Goal: Task Accomplishment & Management: Complete application form

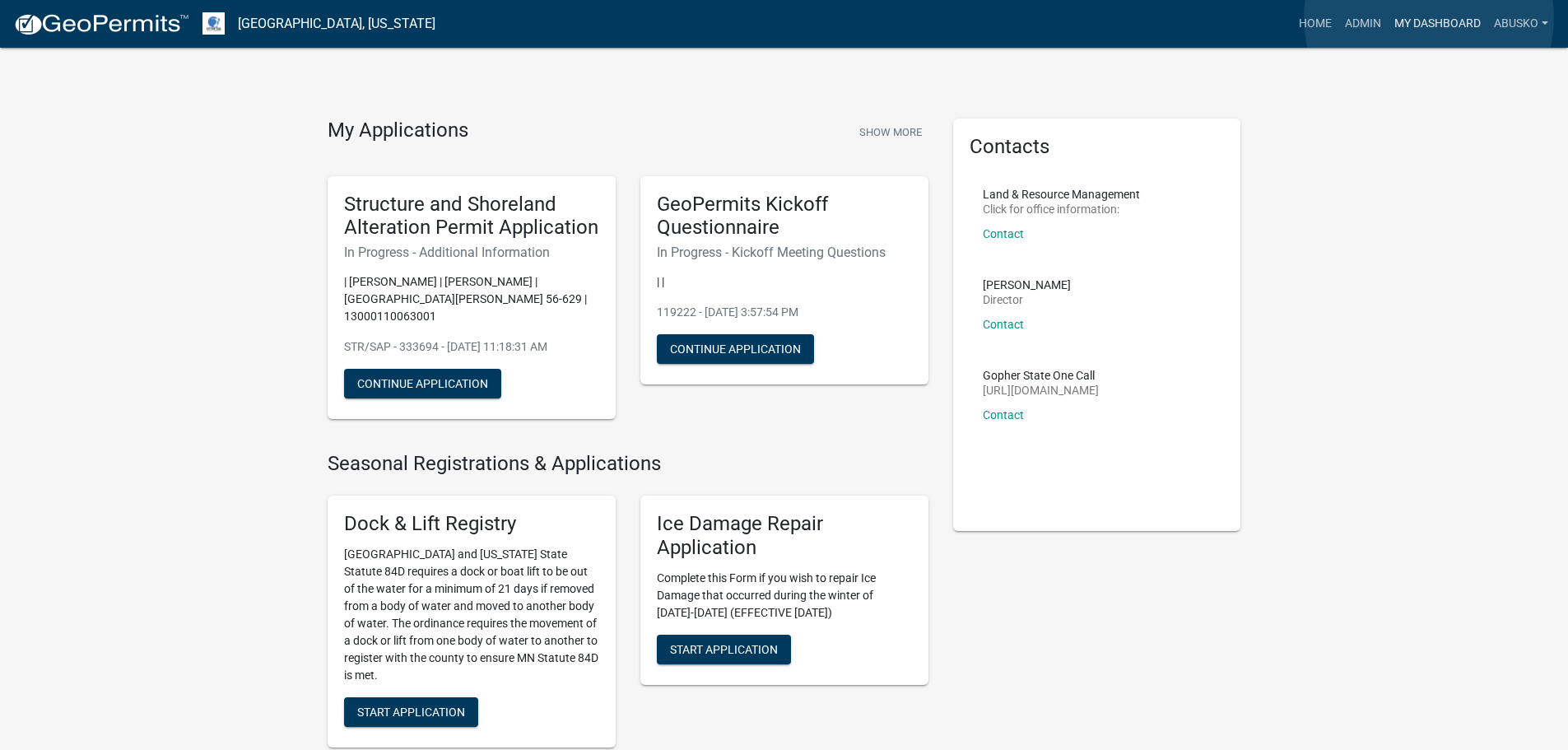
click at [1429, 18] on link "My Dashboard" at bounding box center [1438, 24] width 100 height 32
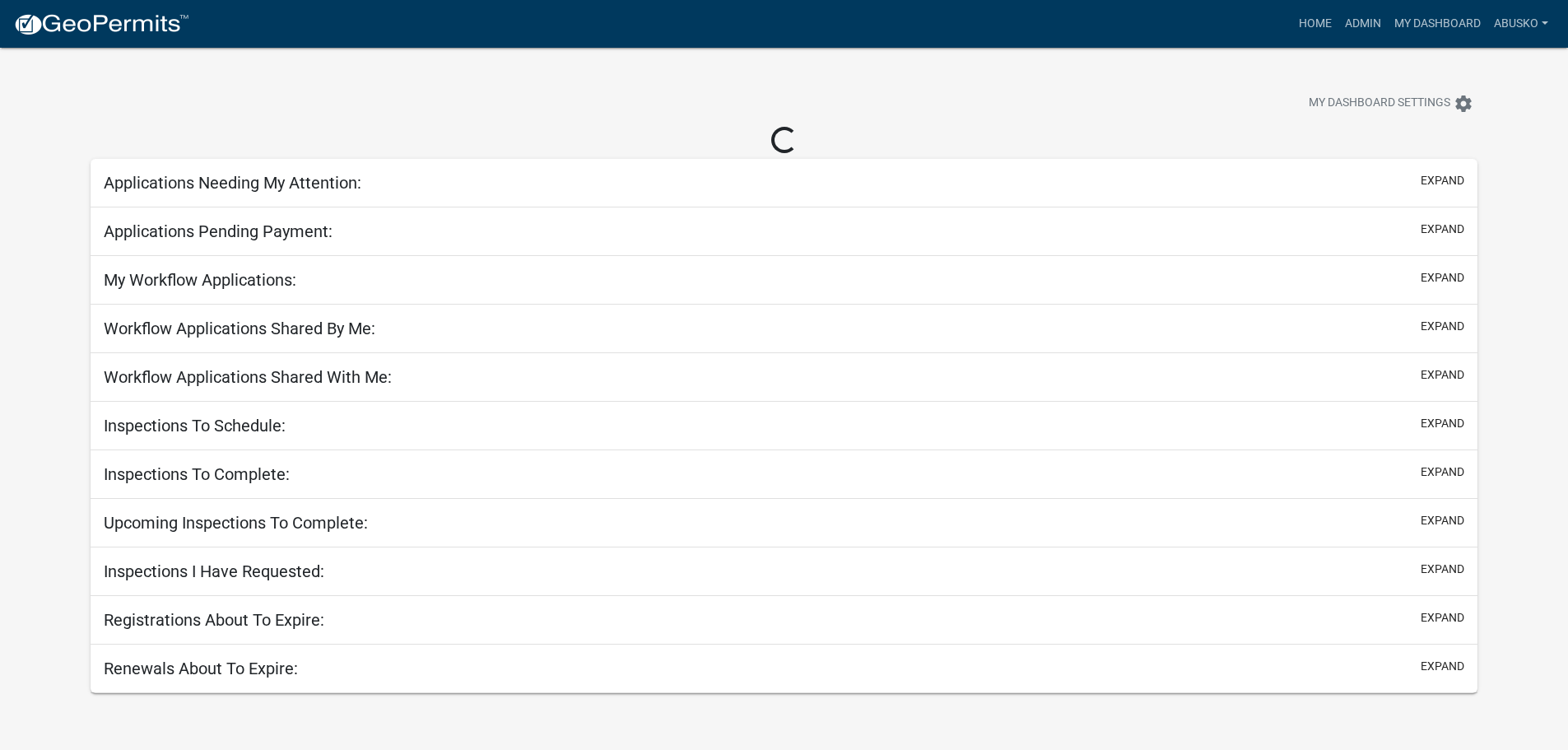
select select "1: 25"
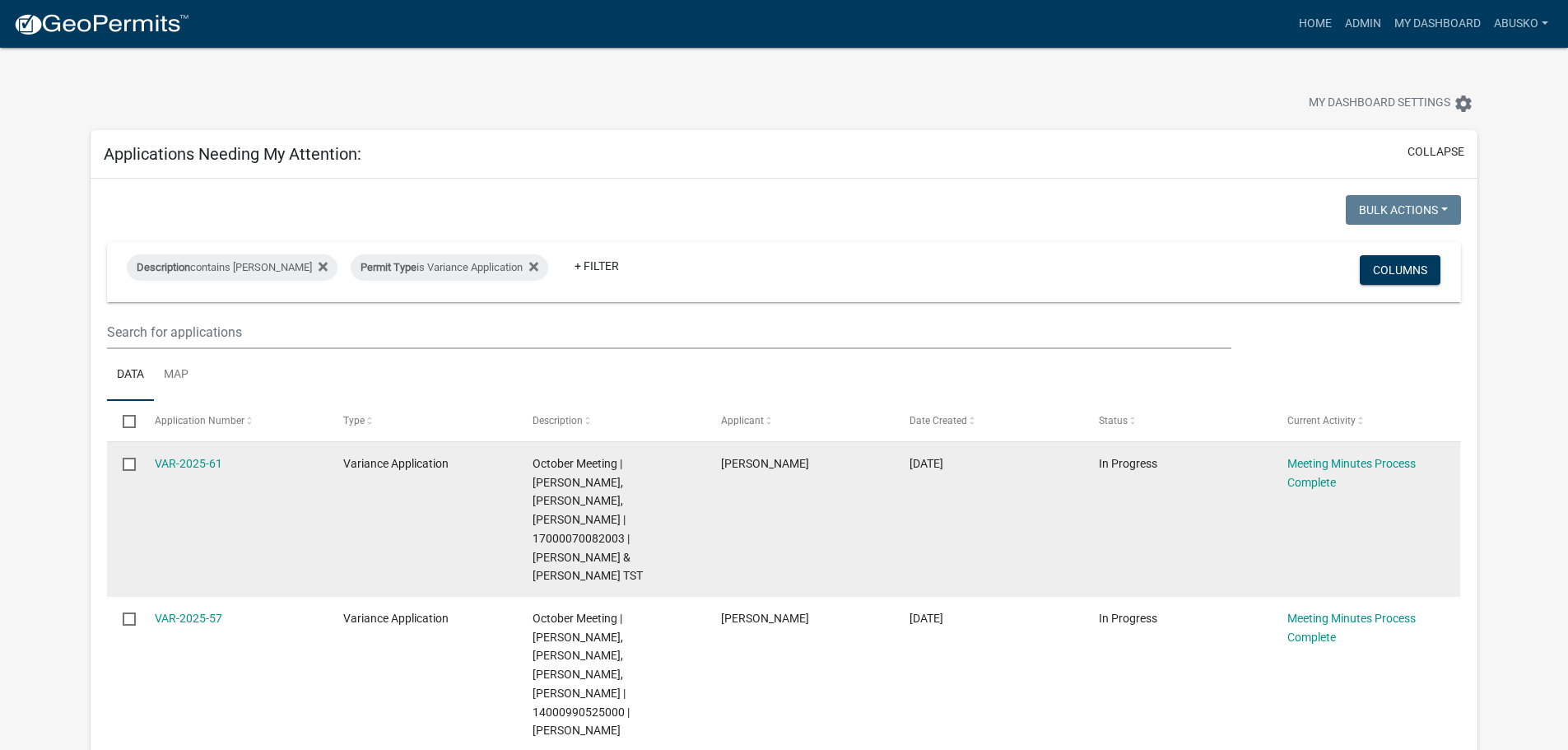
drag, startPoint x: 1128, startPoint y: 561, endPoint x: 1441, endPoint y: 470, distance: 326.0
click at [1382, 506] on div "VAR-2025-61 Variance Application October Meeting | Amy Busko, Christopher LeCla…" at bounding box center [784, 519] width 1354 height 155
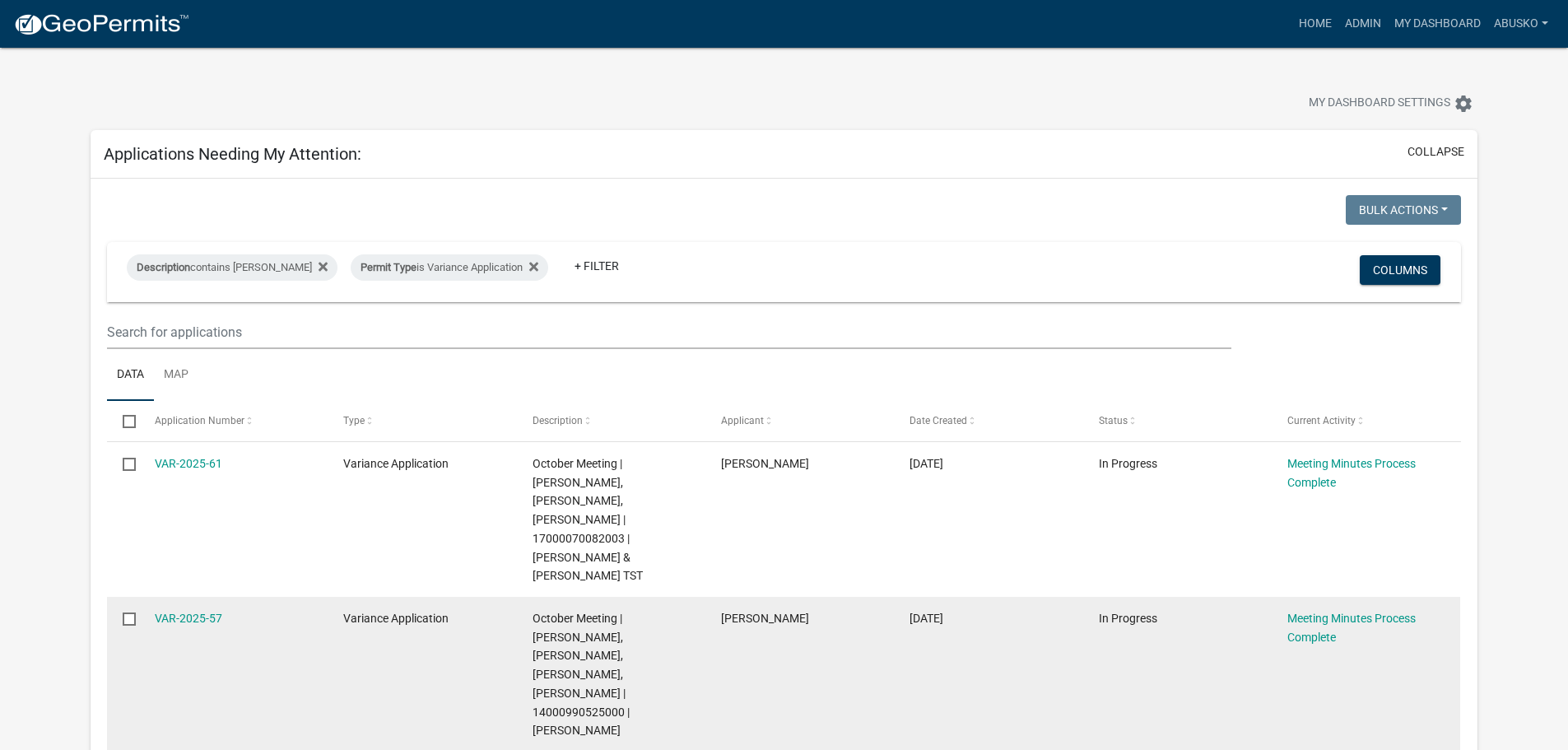
click at [809, 597] on datatable-body-cell "[PERSON_NAME]" at bounding box center [800, 674] width 188 height 155
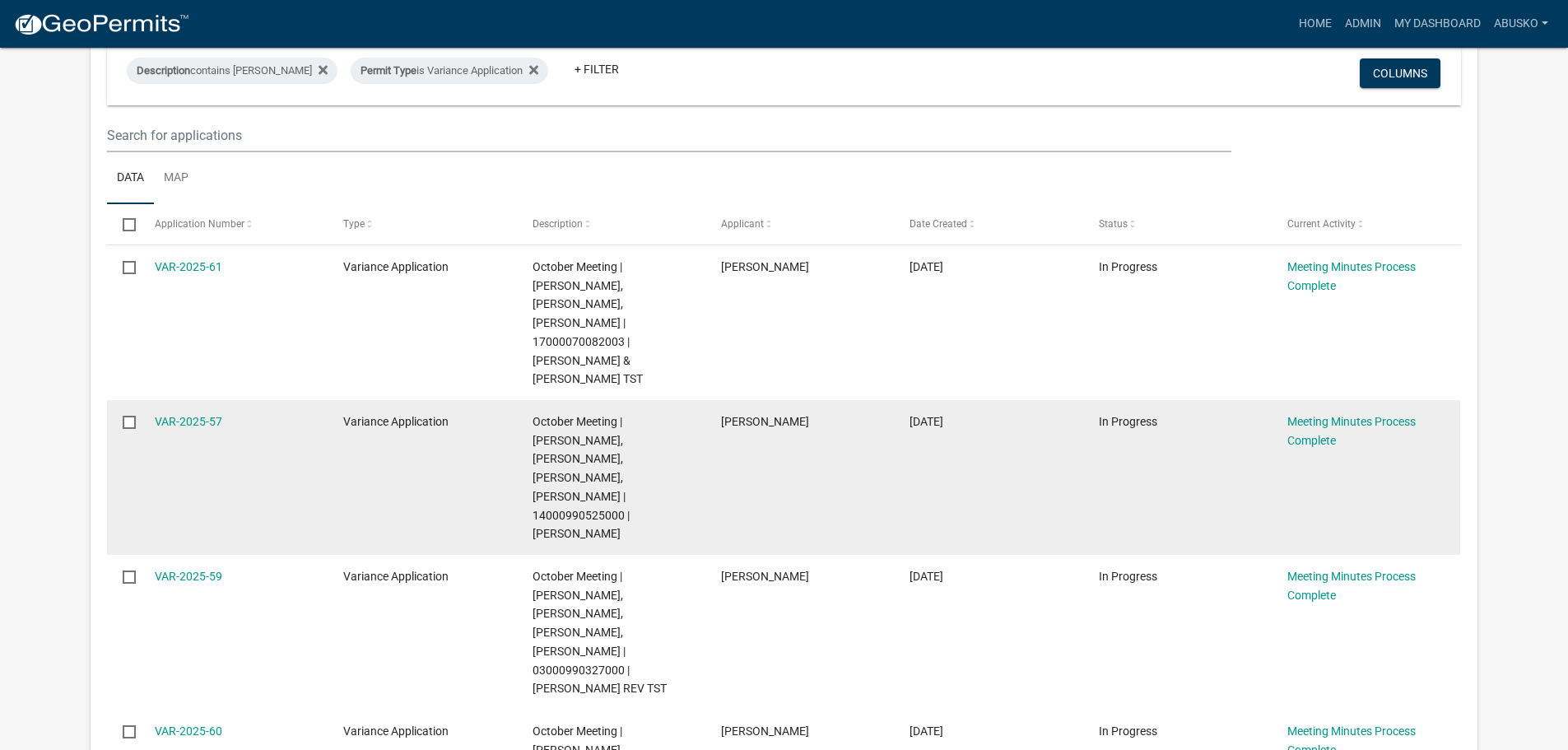
scroll to position [329, 0]
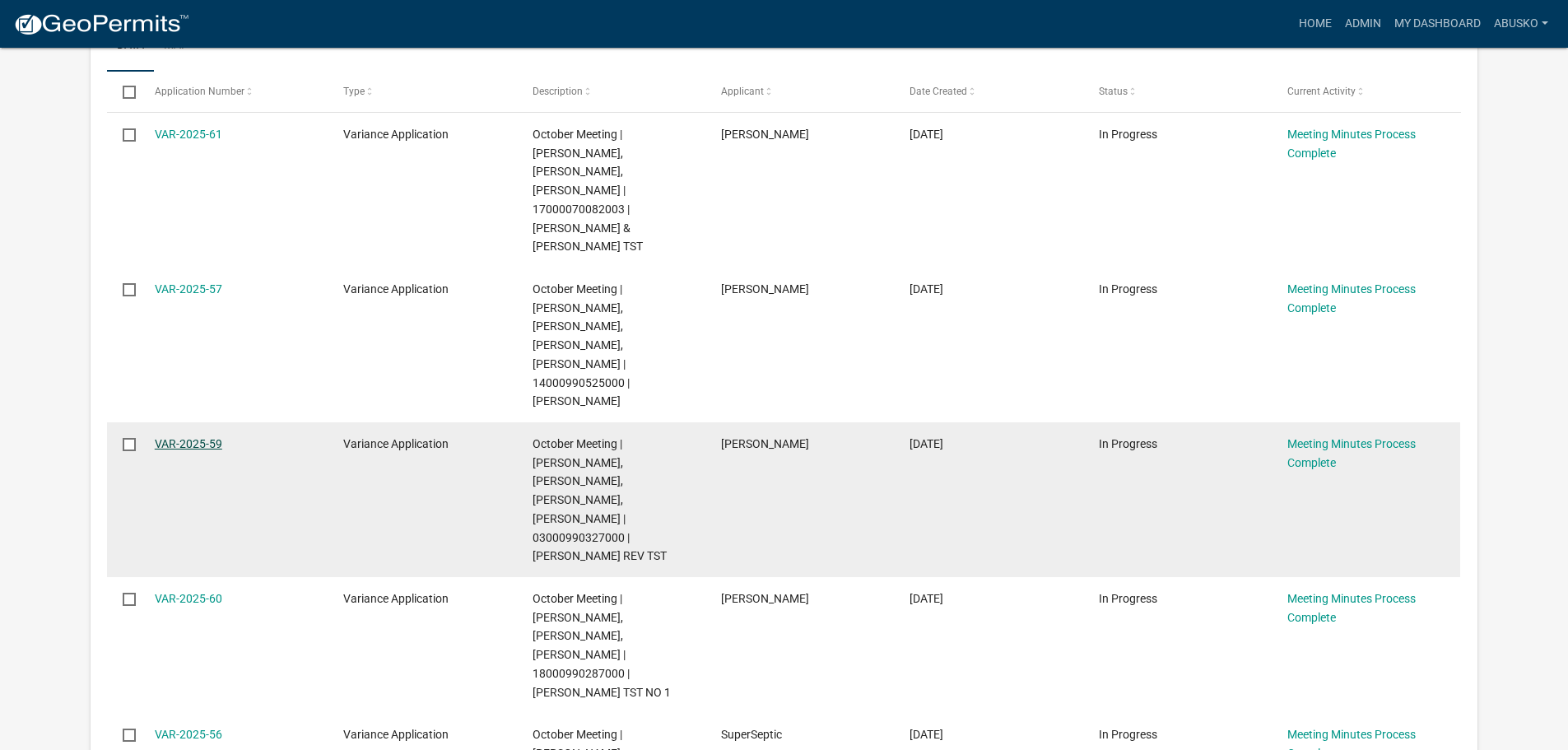
click at [197, 437] on link "VAR-2025-59" at bounding box center [188, 443] width 68 height 14
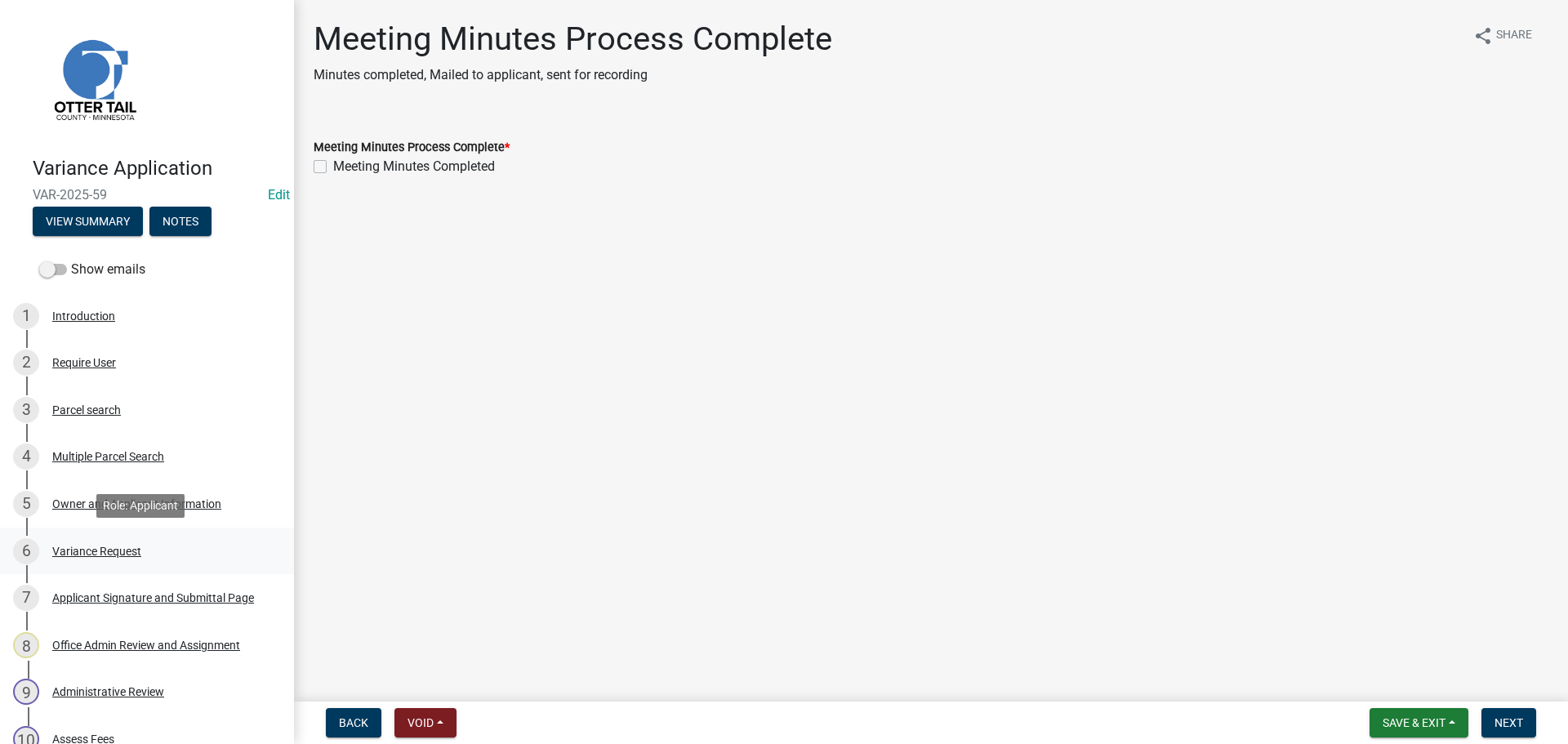
click at [94, 547] on div "Variance Request" at bounding box center [96, 551] width 89 height 12
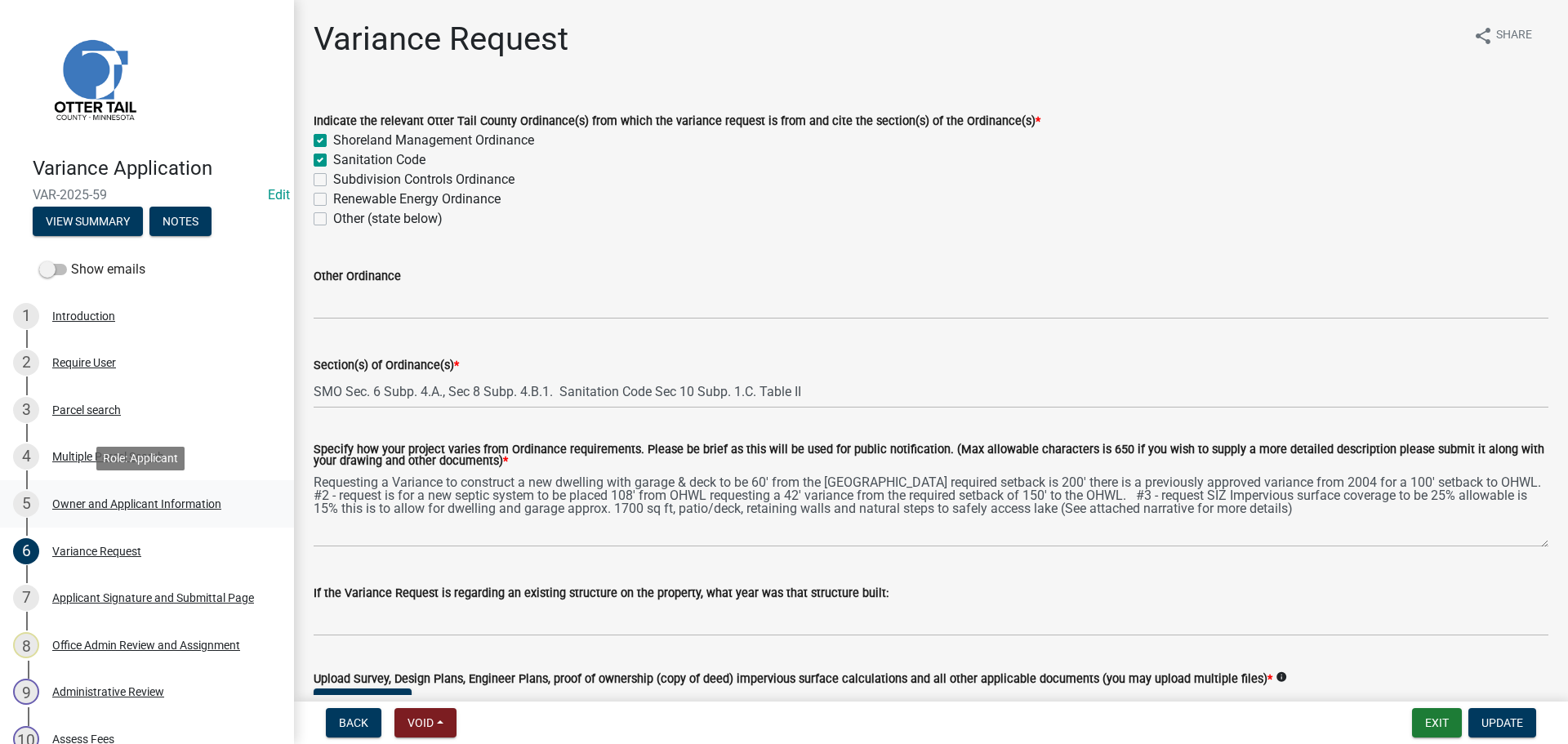
click at [96, 498] on div "Owner and Applicant Information" at bounding box center [136, 503] width 169 height 12
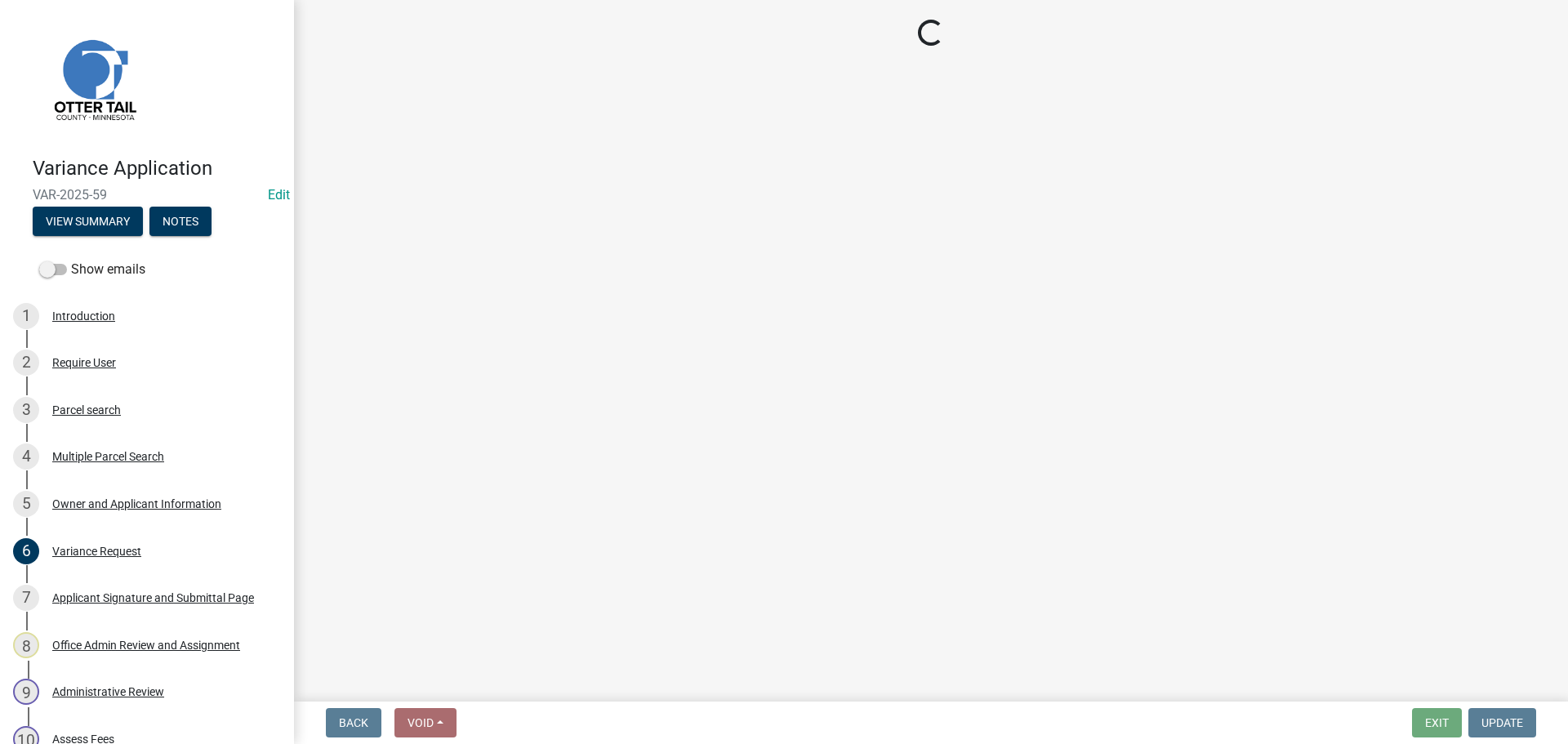
select select "a2d270ad-5657-48d3-98ac-70f45edd23de"
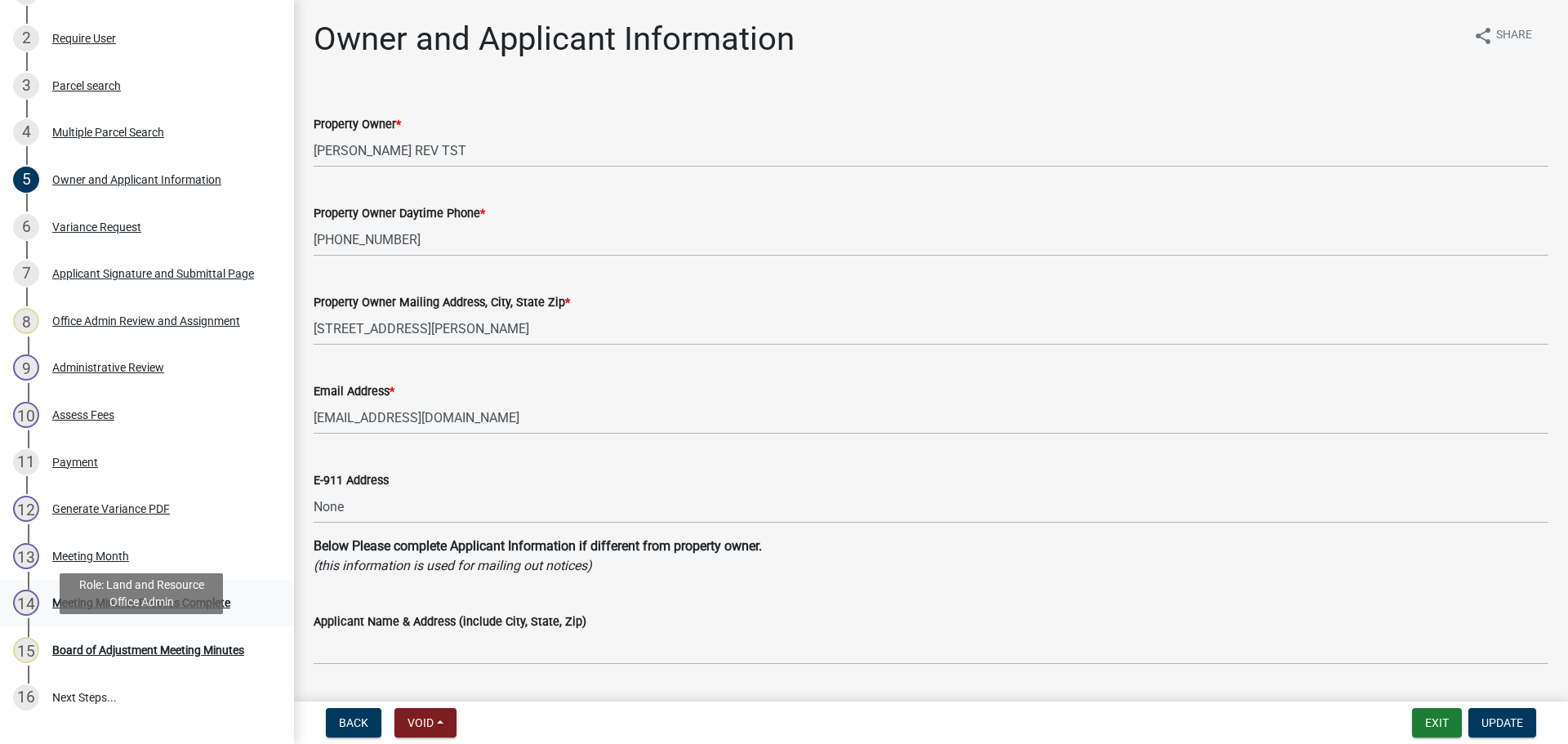
scroll to position [327, 0]
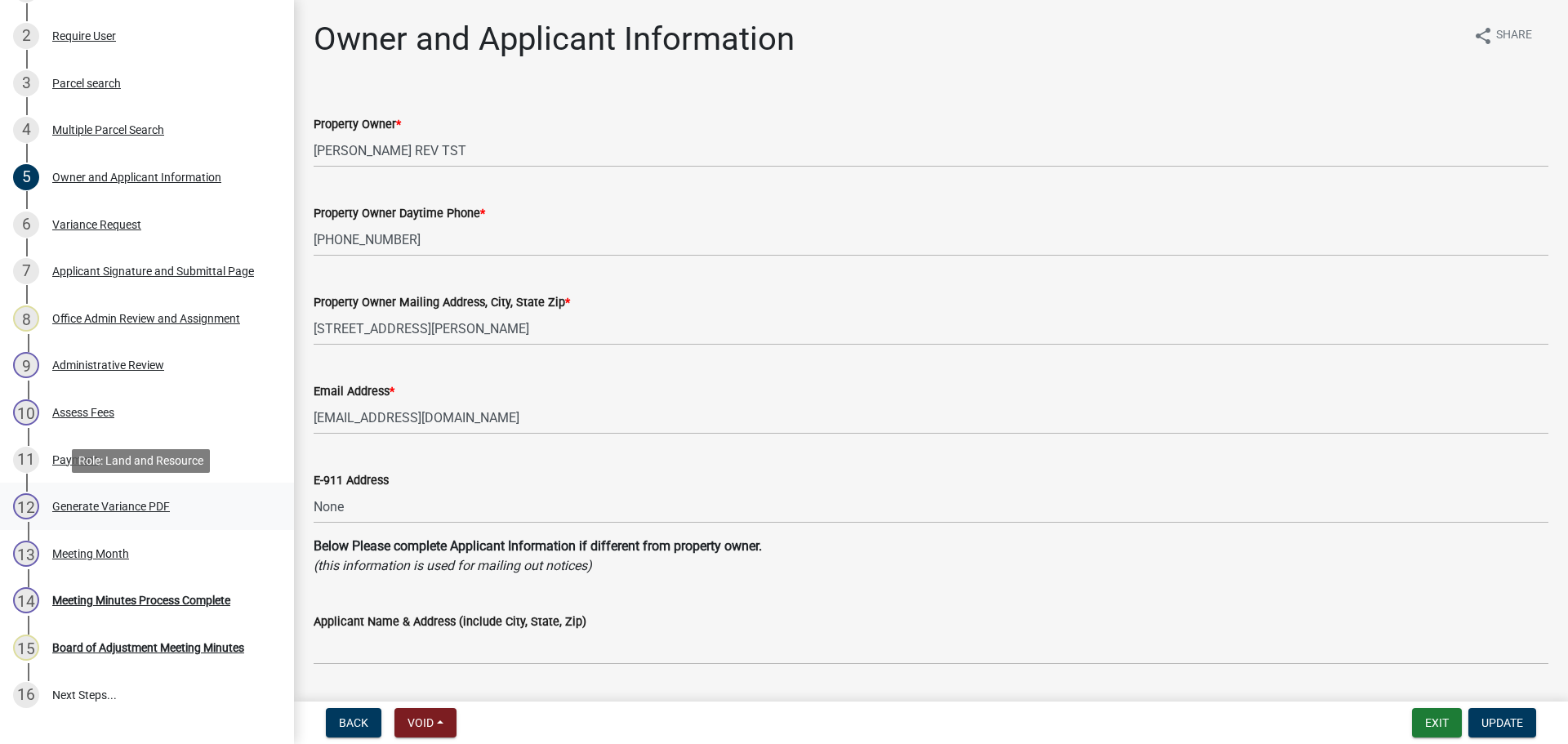
click at [97, 502] on div "Generate Variance PDF" at bounding box center [110, 506] width 118 height 12
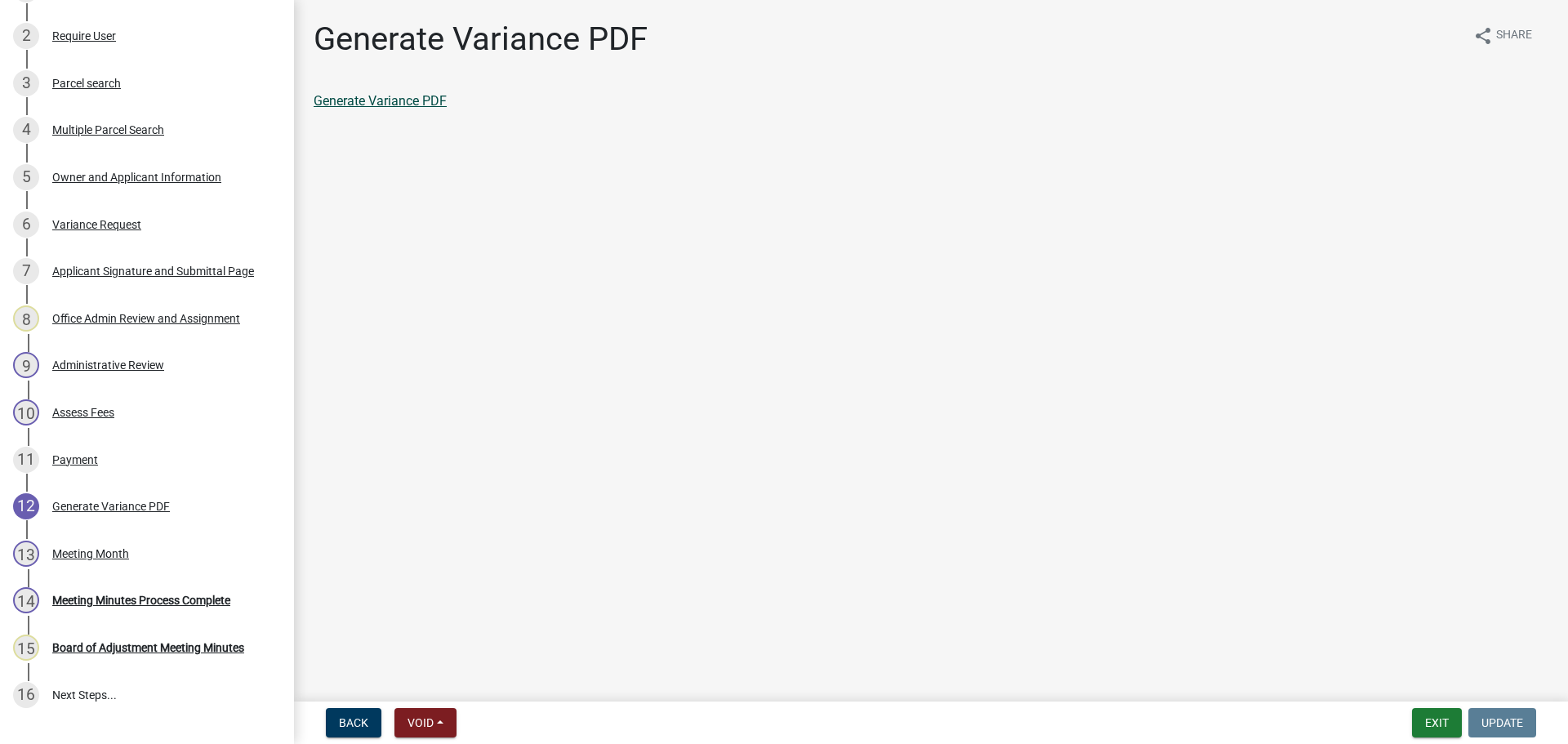
click at [372, 104] on link "Generate Variance PDF" at bounding box center [380, 101] width 133 height 15
click at [118, 228] on div "Variance Request" at bounding box center [96, 224] width 89 height 12
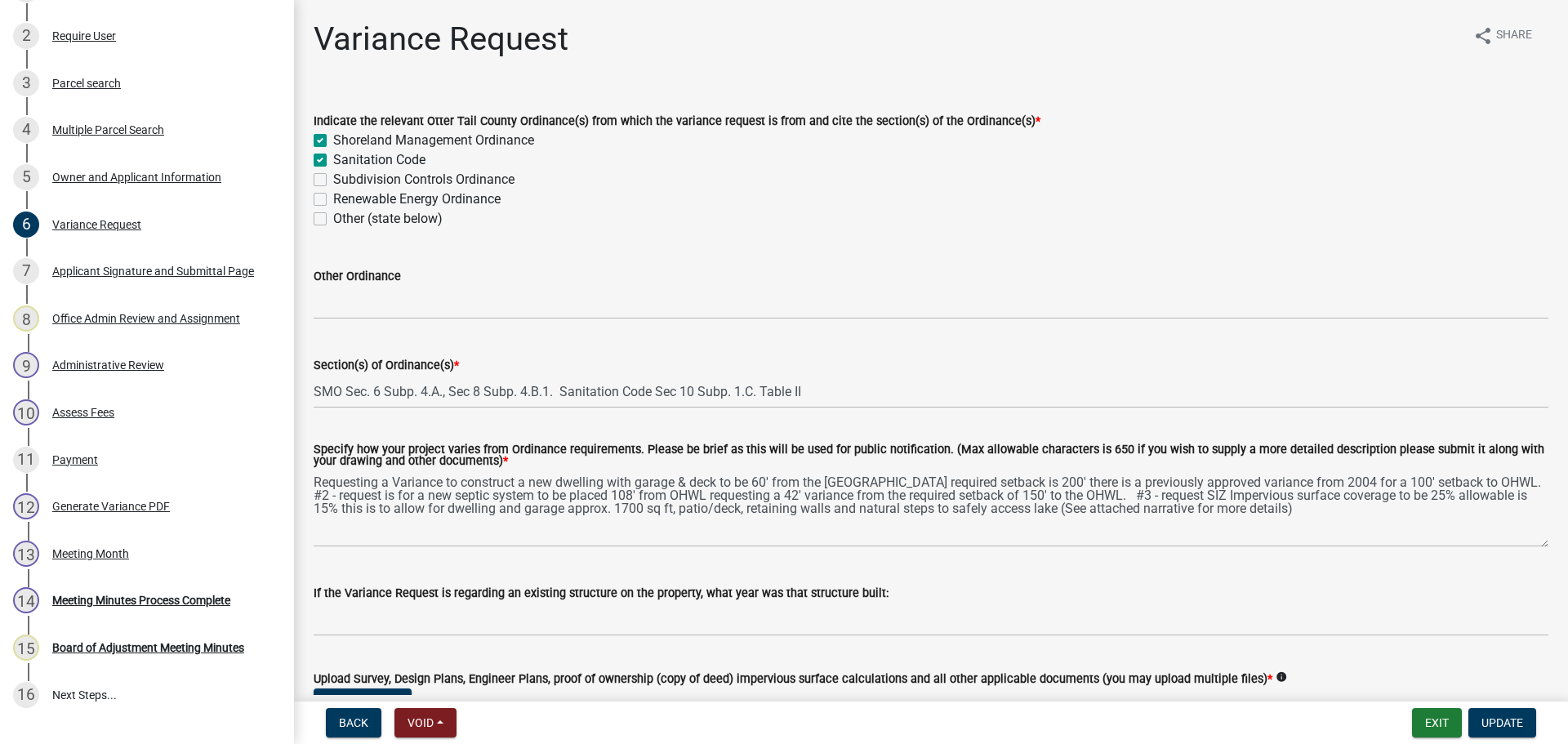
click at [309, 479] on div "Specify how your project varies from Ordinance requirements. Please be brief as…" at bounding box center [931, 484] width 1259 height 126
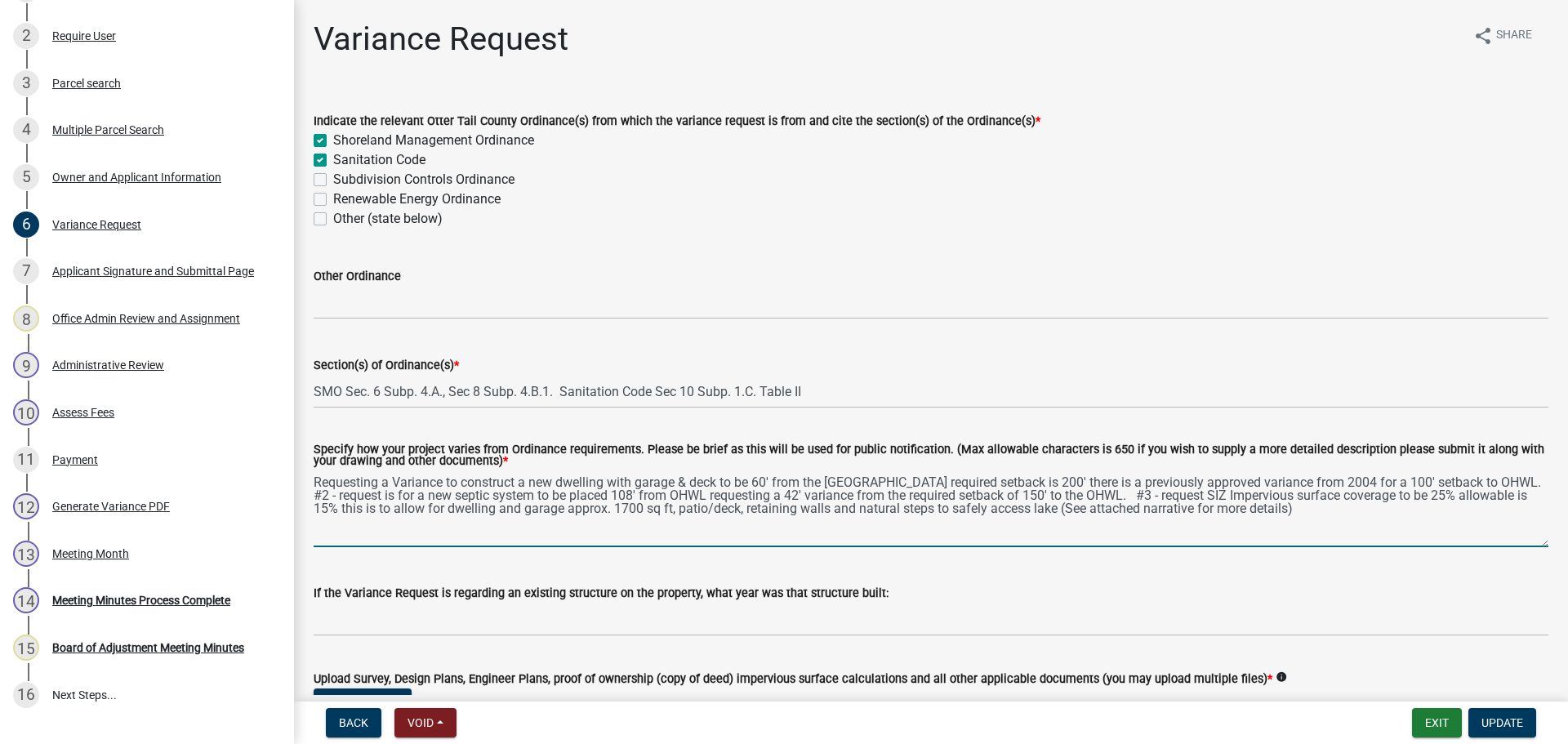
click at [1061, 524] on textarea "Requesting a Variance to construct a new dwelling with garage & deck to be 60' …" at bounding box center [931, 509] width 1235 height 77
drag, startPoint x: 1061, startPoint y: 524, endPoint x: 791, endPoint y: 502, distance: 270.9
click at [826, 501] on textarea "Requesting a Variance to construct a new dwelling with garage & deck to be 60' …" at bounding box center [931, 509] width 1235 height 77
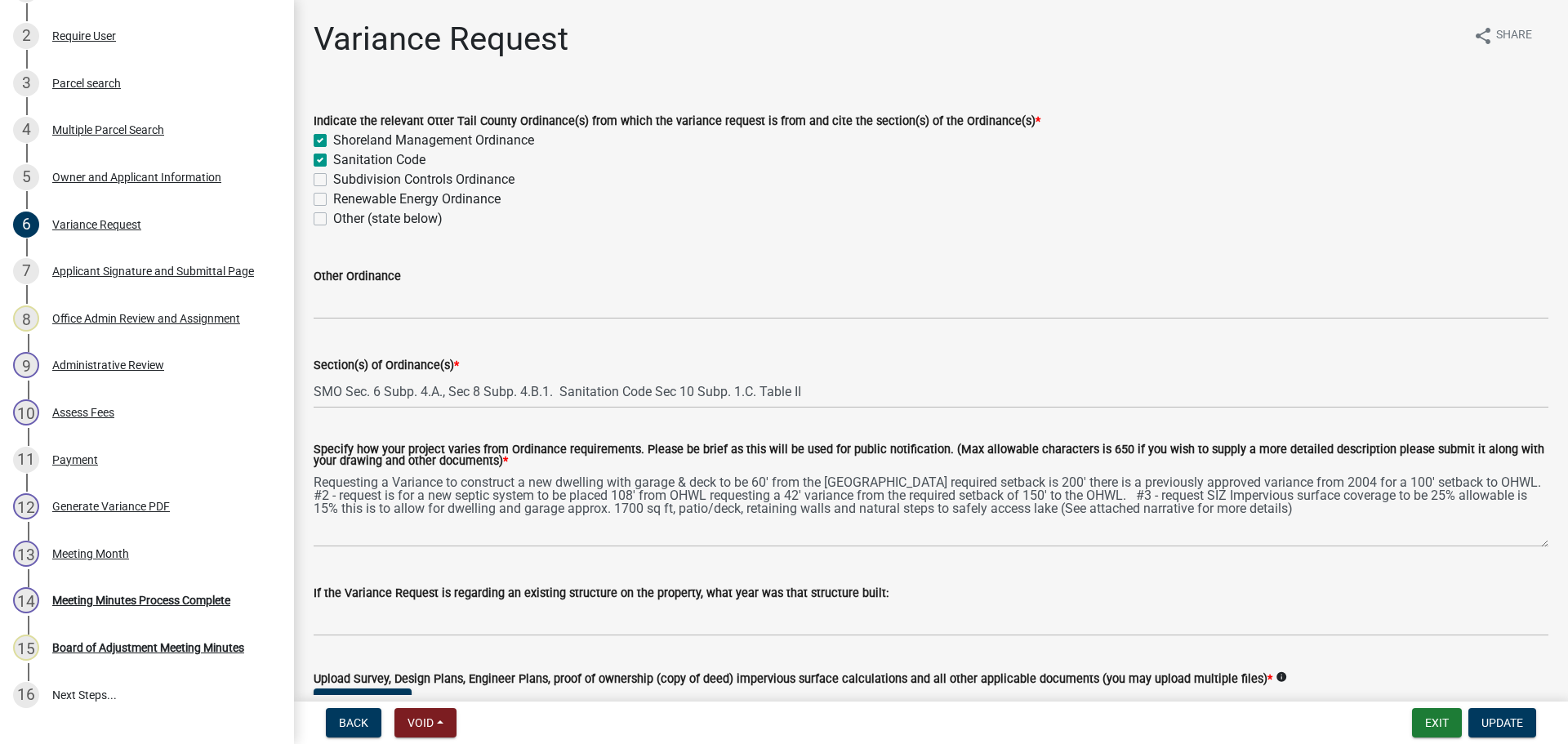
click at [306, 484] on div "Specify how your project varies from Ordinance requirements. Please be brief as…" at bounding box center [931, 484] width 1259 height 126
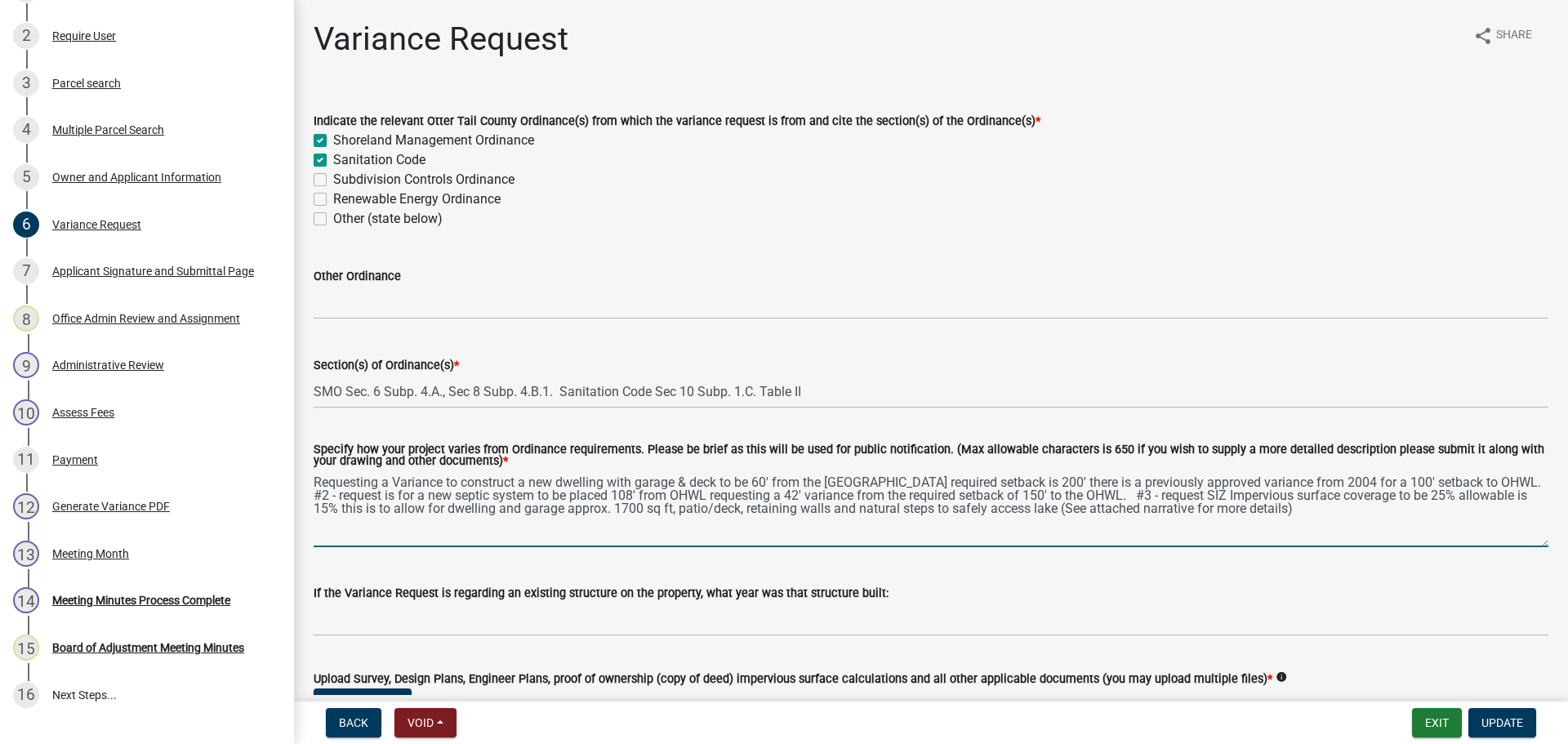
drag, startPoint x: 315, startPoint y: 482, endPoint x: 1057, endPoint y: 507, distance: 742.4
click at [1057, 507] on textarea "Requesting a Variance to construct a new dwelling with garage & deck to be 60' …" at bounding box center [931, 509] width 1235 height 77
paste textarea "#1 - Requesting a Variance to construct a new dwelling with garage & deck to be…"
click at [552, 526] on textarea "#1 - Requesting a Variance to construct a new dwelling with garage & deck to be…" at bounding box center [931, 509] width 1235 height 77
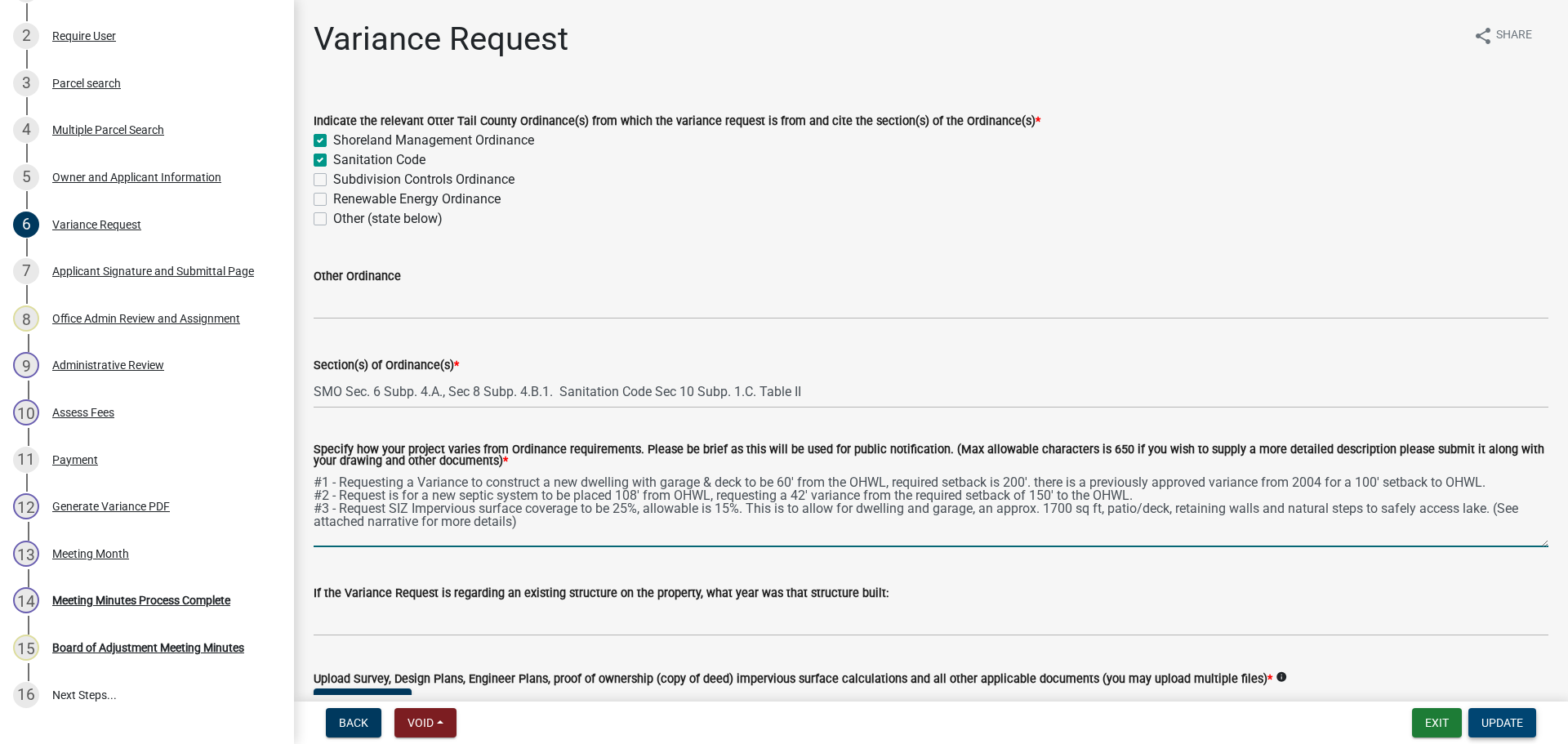
type textarea "#1 - Requesting a Variance to construct a new dwelling with garage & deck to be…"
click at [1502, 723] on span "Update" at bounding box center [1502, 722] width 41 height 13
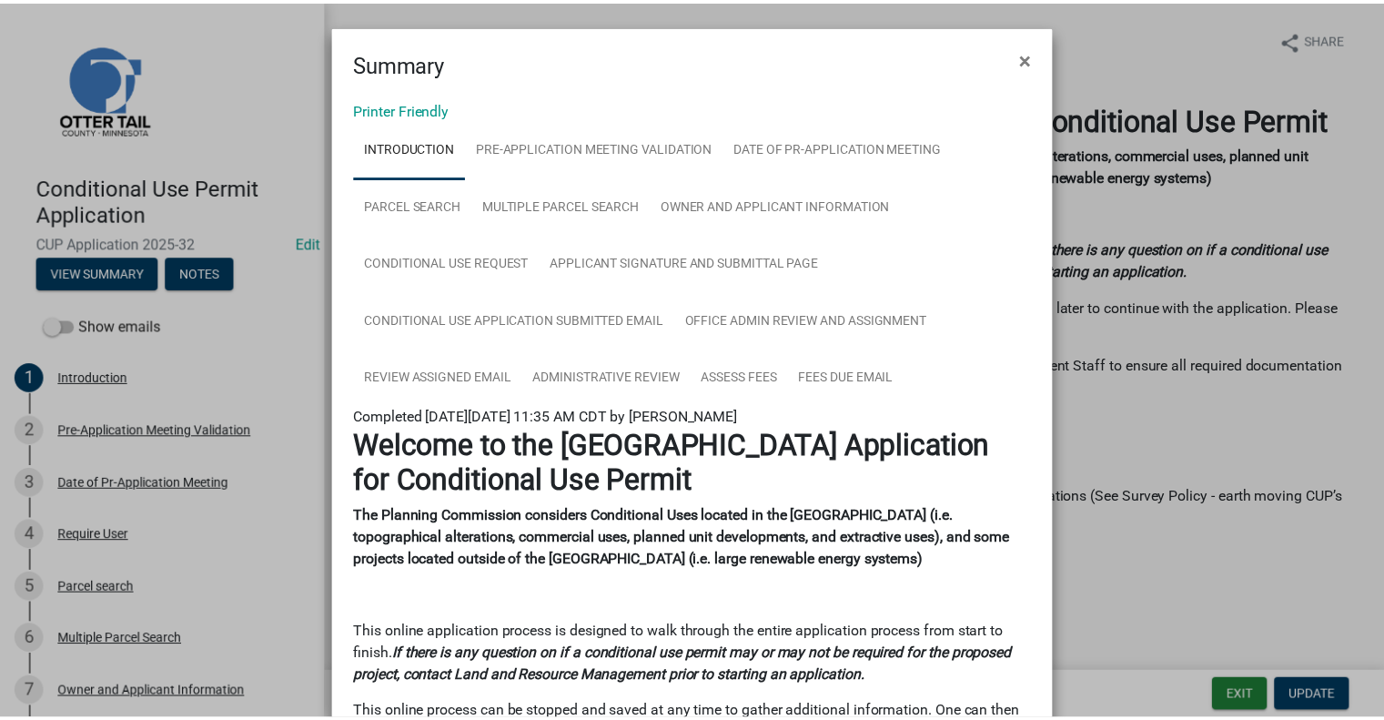
scroll to position [3, 0]
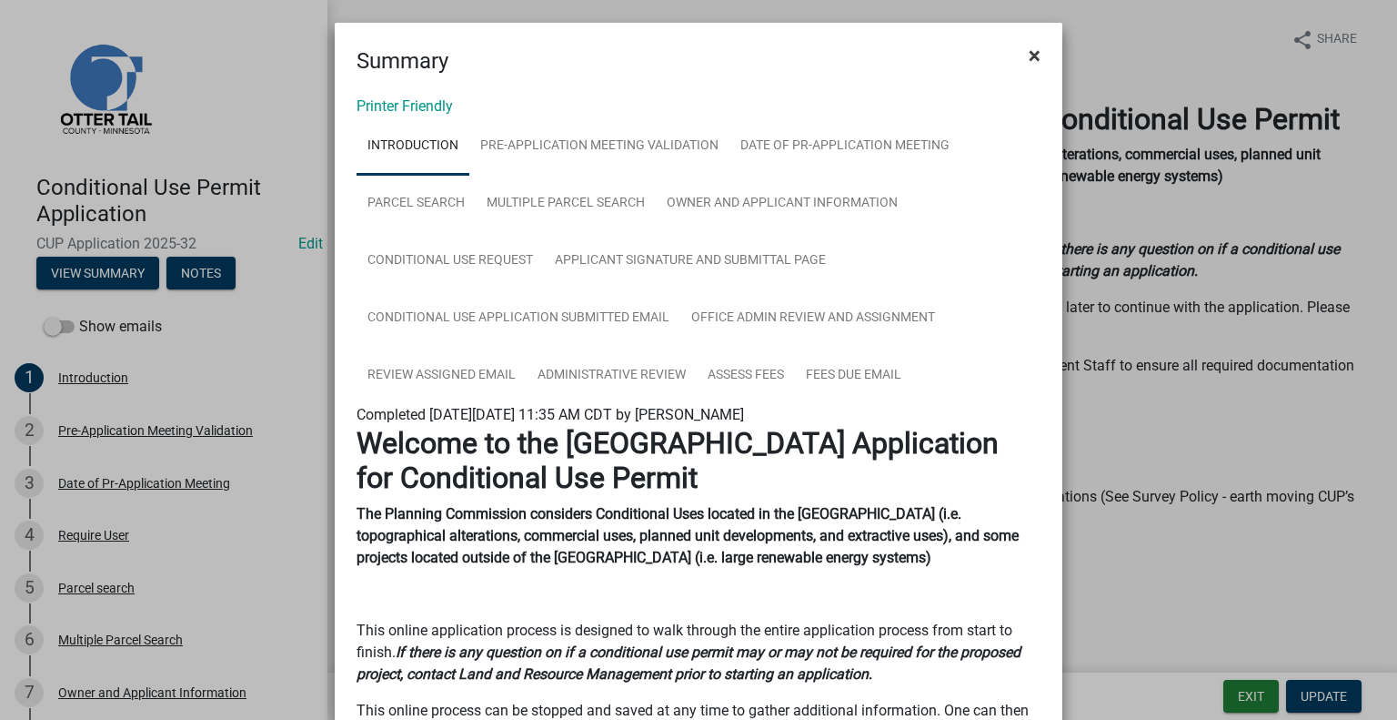
drag, startPoint x: 1033, startPoint y: 51, endPoint x: 398, endPoint y: 93, distance: 637.3
click at [1032, 49] on span "×" at bounding box center [1035, 55] width 12 height 25
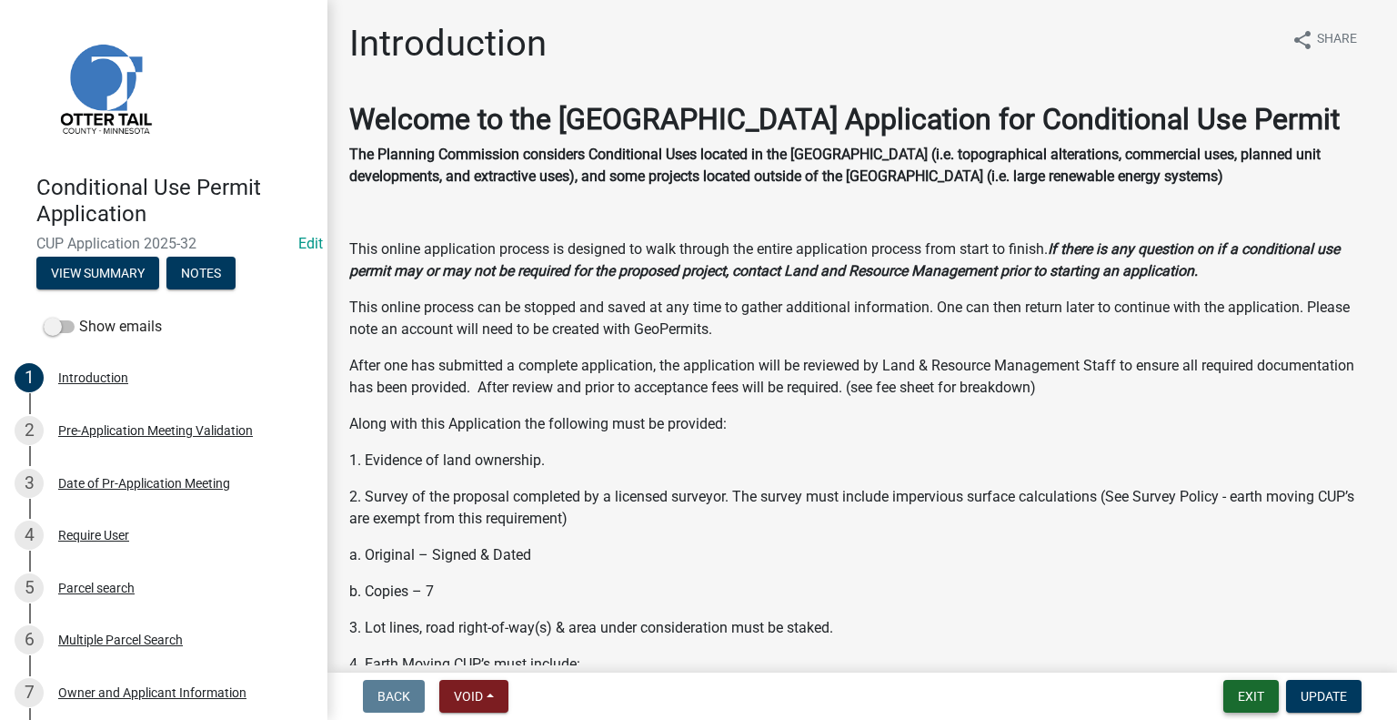
click at [1268, 694] on button "Exit" at bounding box center [1251, 696] width 55 height 33
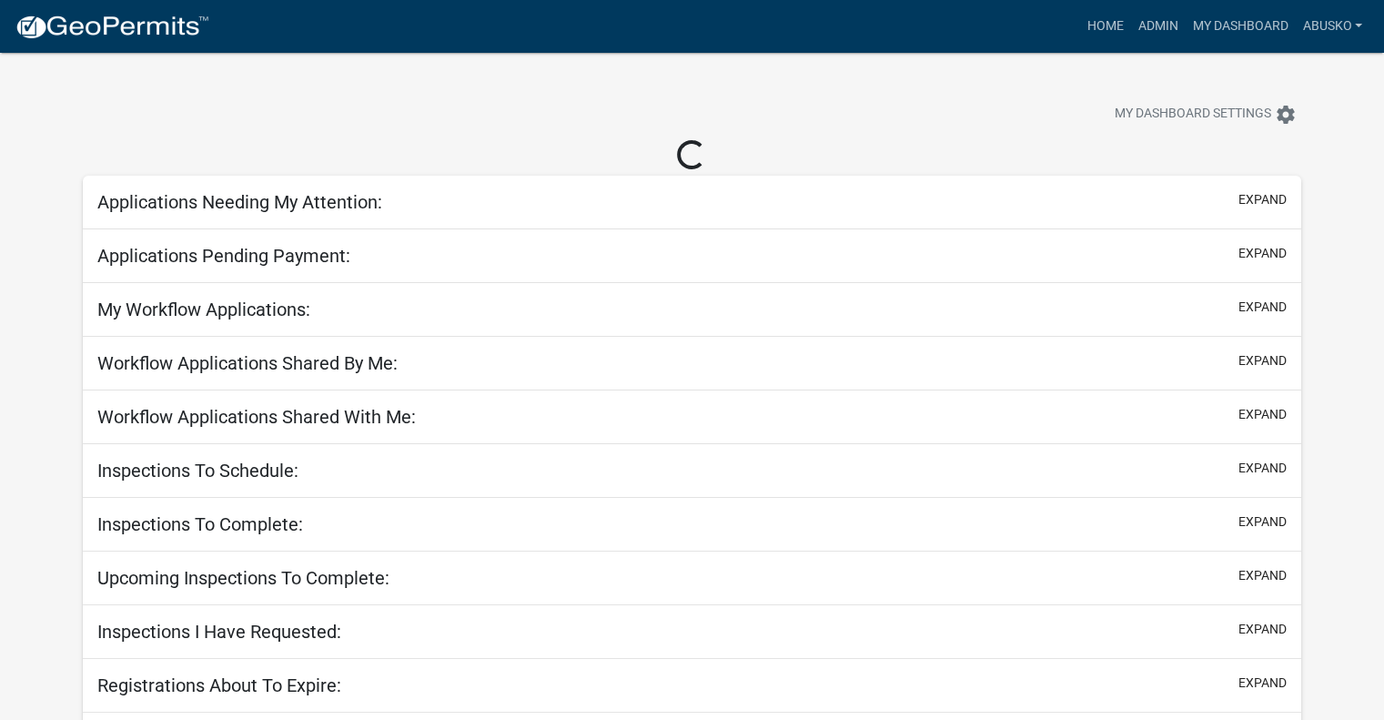
select select "1: 25"
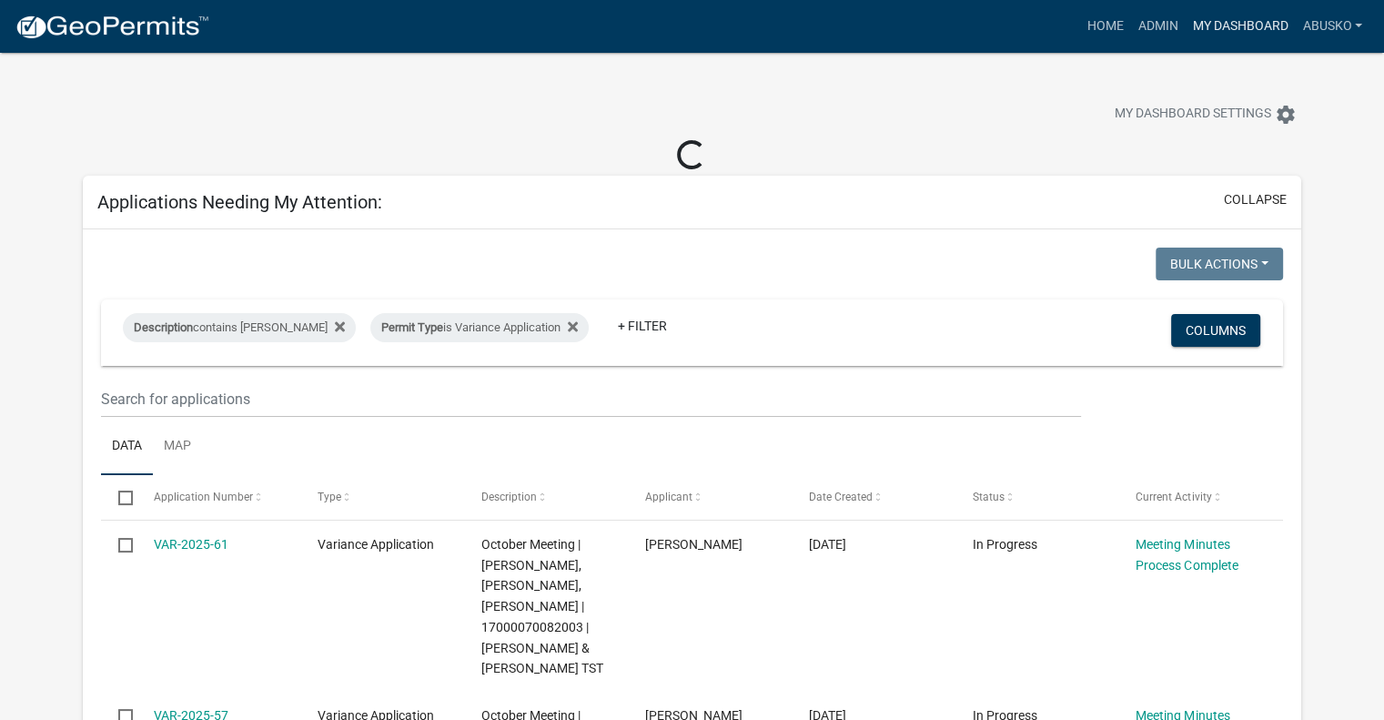
click at [1221, 28] on link "My Dashboard" at bounding box center [1239, 26] width 110 height 35
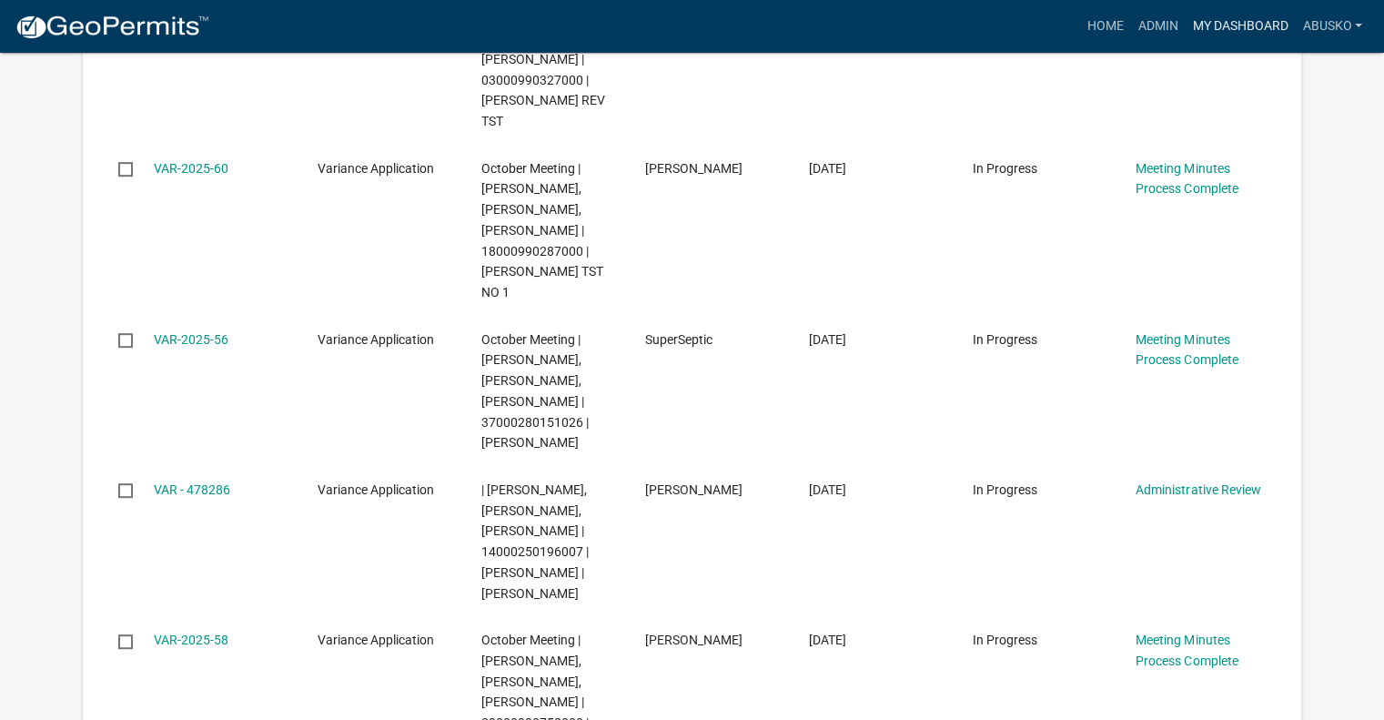
scroll to position [910, 0]
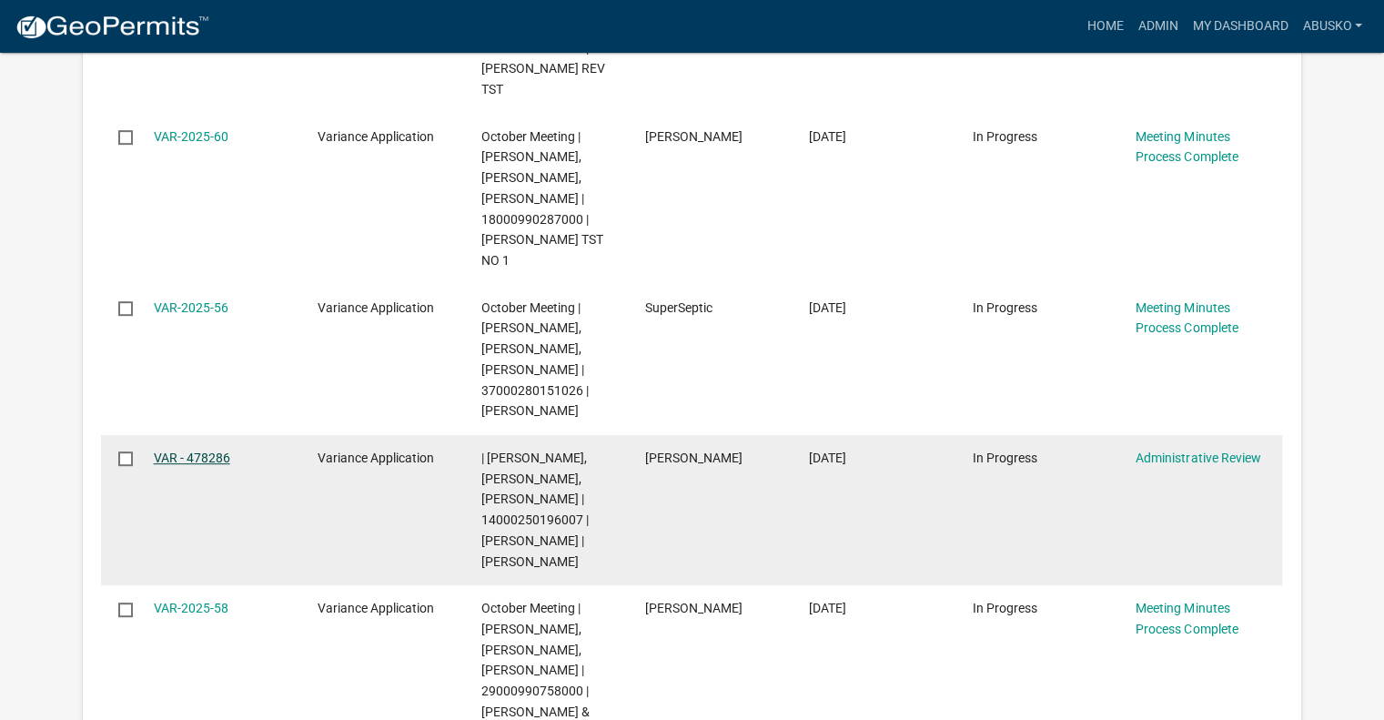
click at [193, 458] on link "VAR - 478286" at bounding box center [192, 457] width 76 height 15
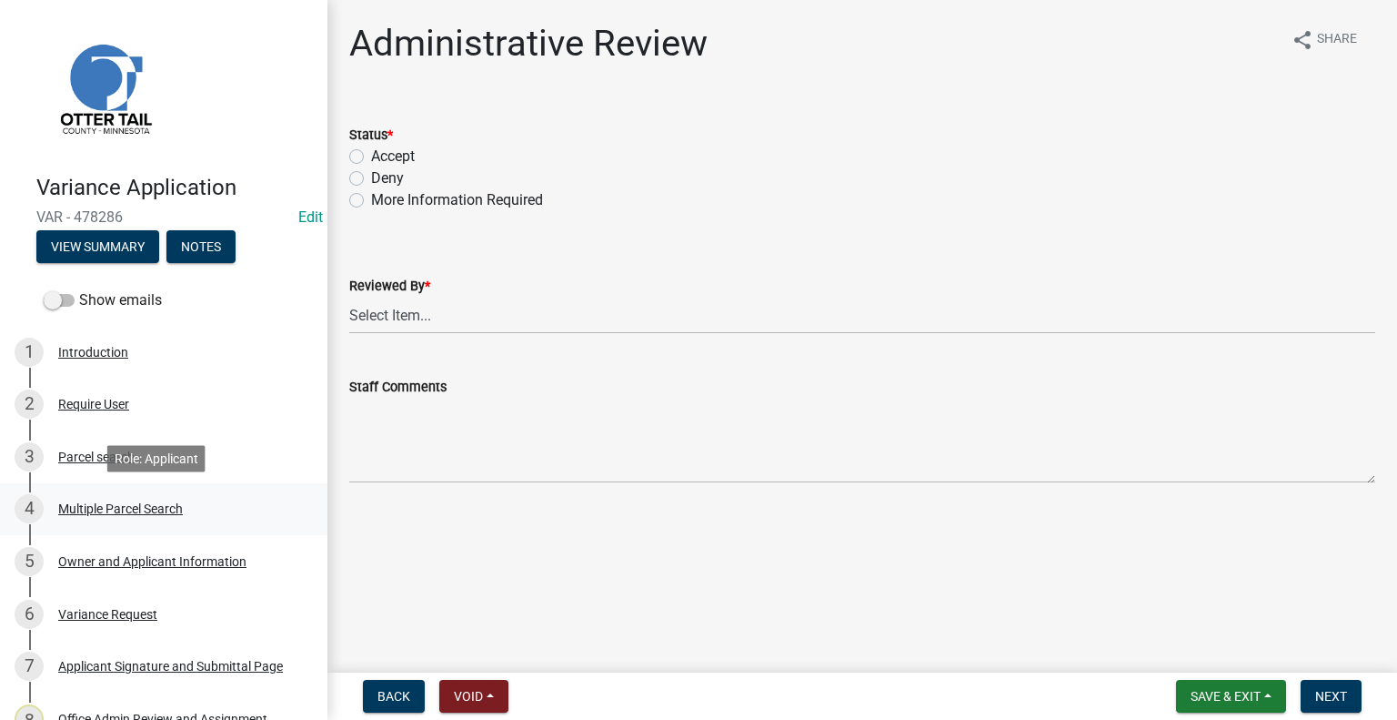
click at [127, 511] on div "Multiple Parcel Search" at bounding box center [120, 508] width 125 height 13
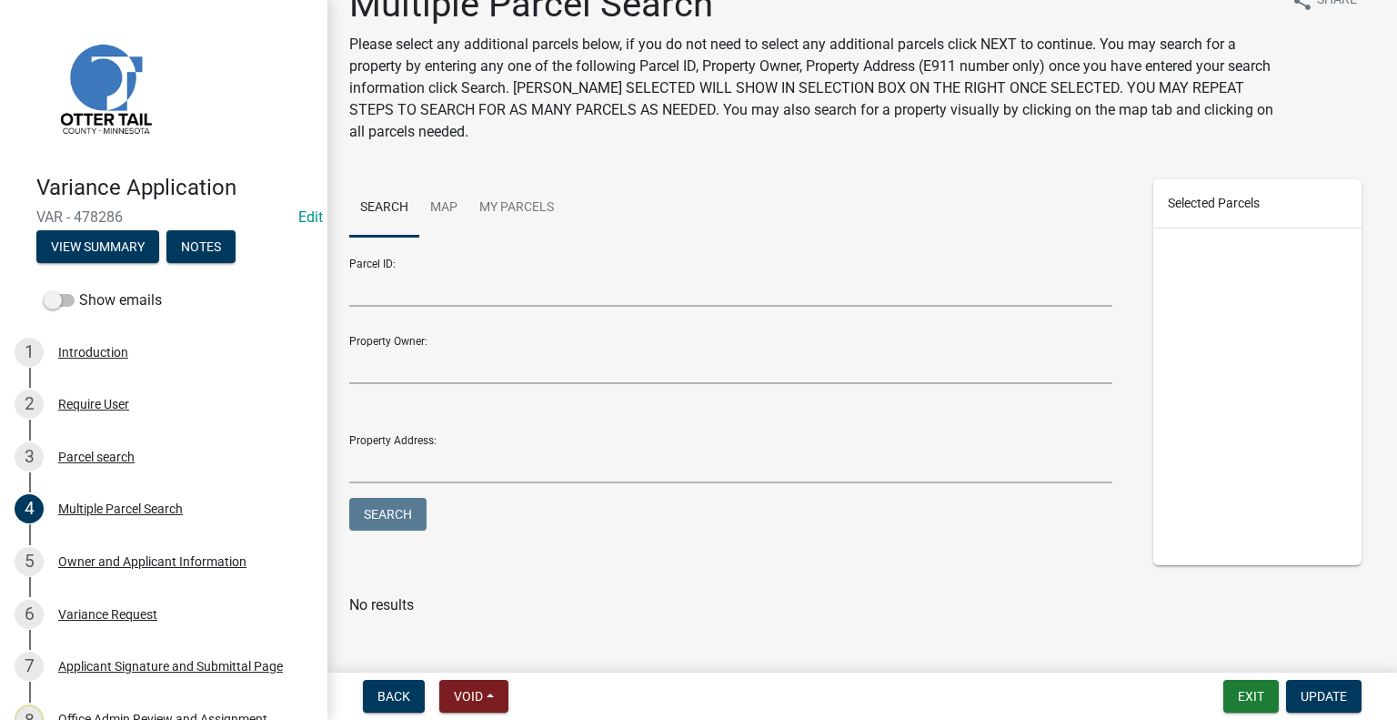
scroll to position [60, 0]
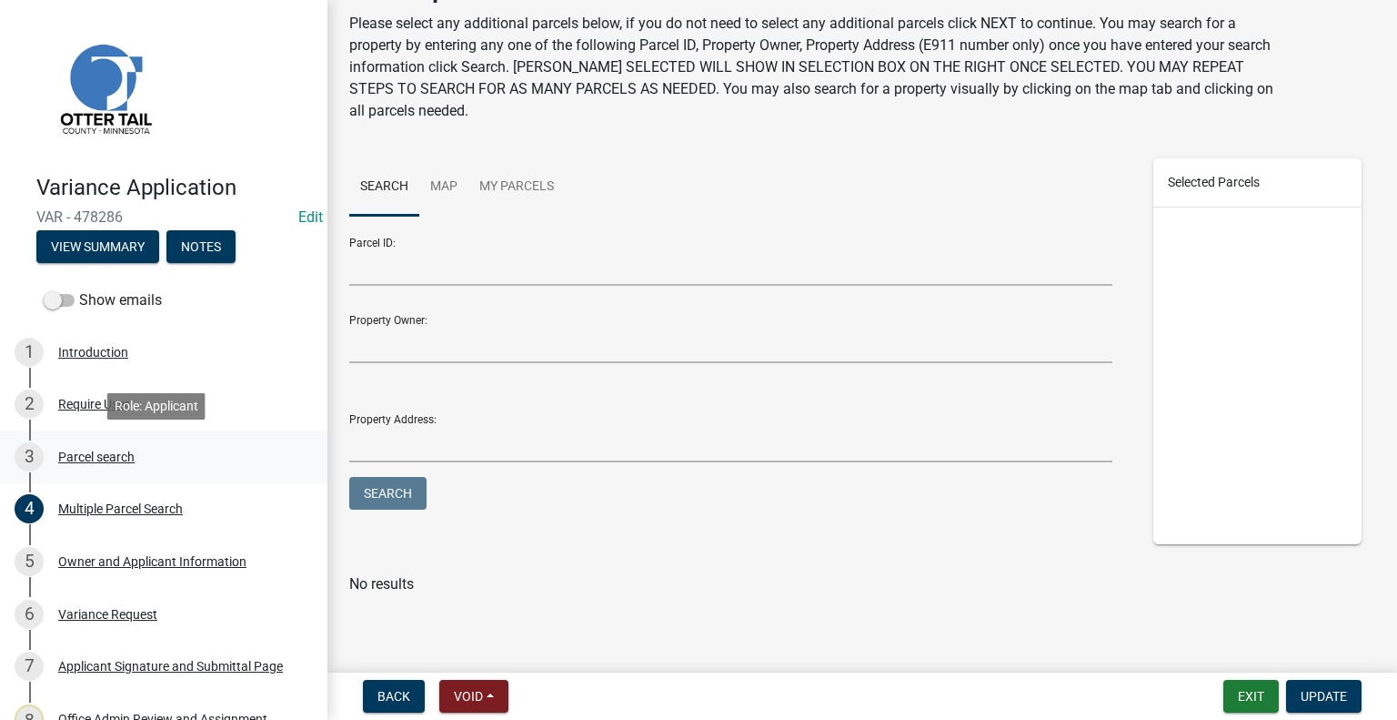
click at [87, 461] on div "Parcel search" at bounding box center [96, 456] width 76 height 13
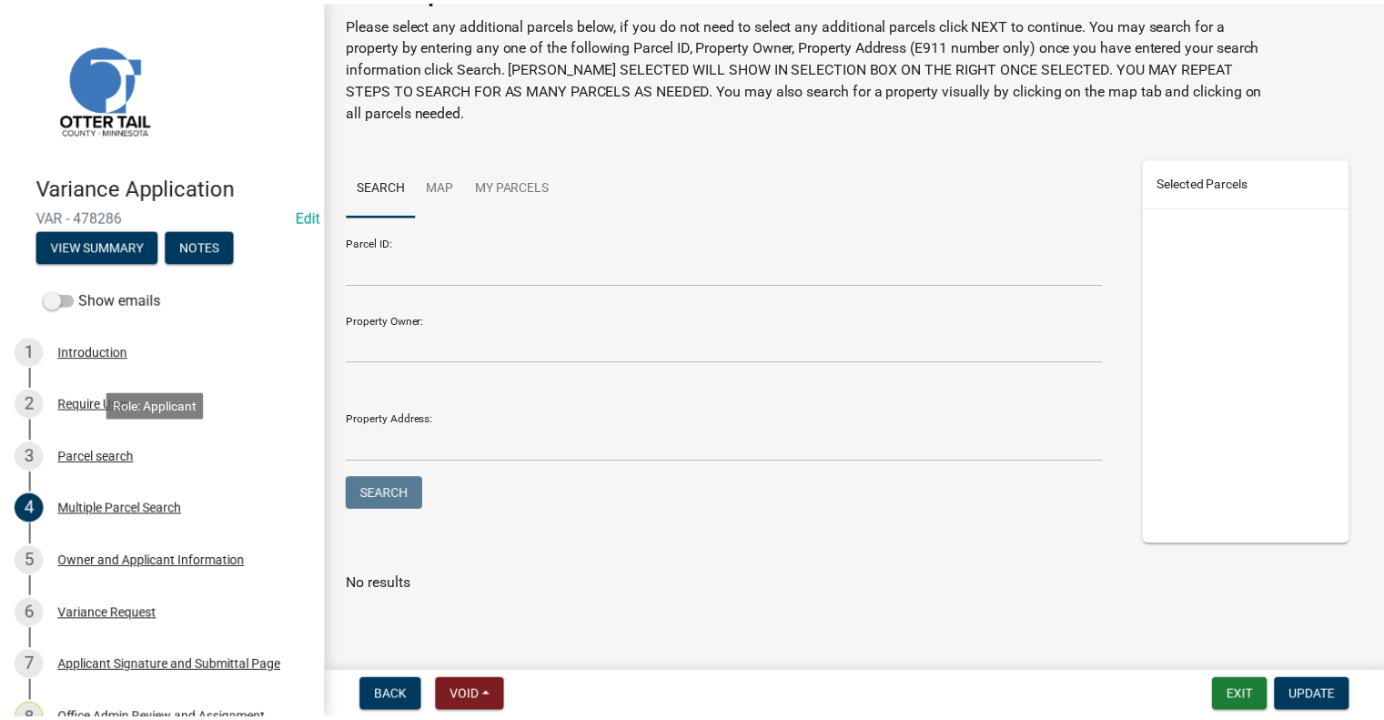
scroll to position [0, 0]
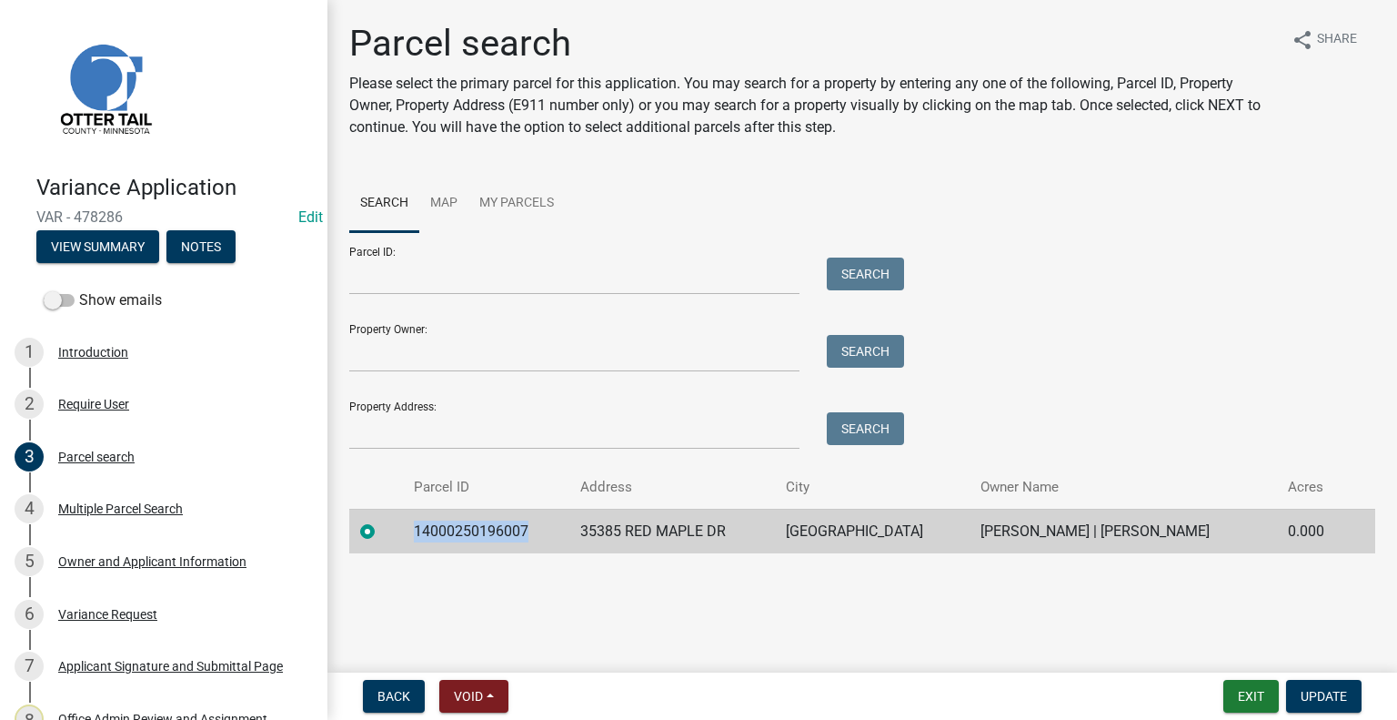
drag, startPoint x: 539, startPoint y: 530, endPoint x: 410, endPoint y: 532, distance: 129.2
click at [410, 532] on td "14000250196007" at bounding box center [486, 531] width 167 height 45
copy td "14000250196007"
click at [1323, 690] on span "Update" at bounding box center [1324, 696] width 46 height 15
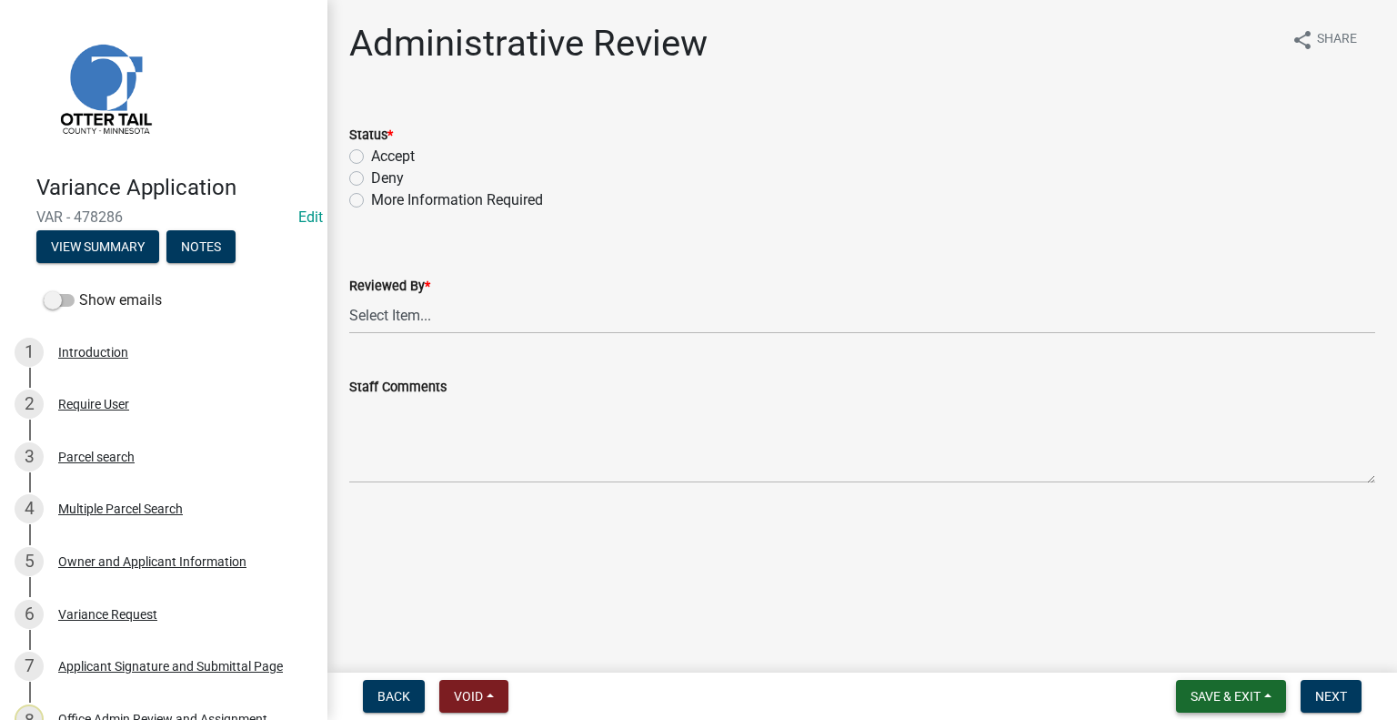
click at [1226, 694] on span "Save & Exit" at bounding box center [1226, 696] width 70 height 15
click at [1197, 657] on button "Save & Exit" at bounding box center [1214, 649] width 146 height 44
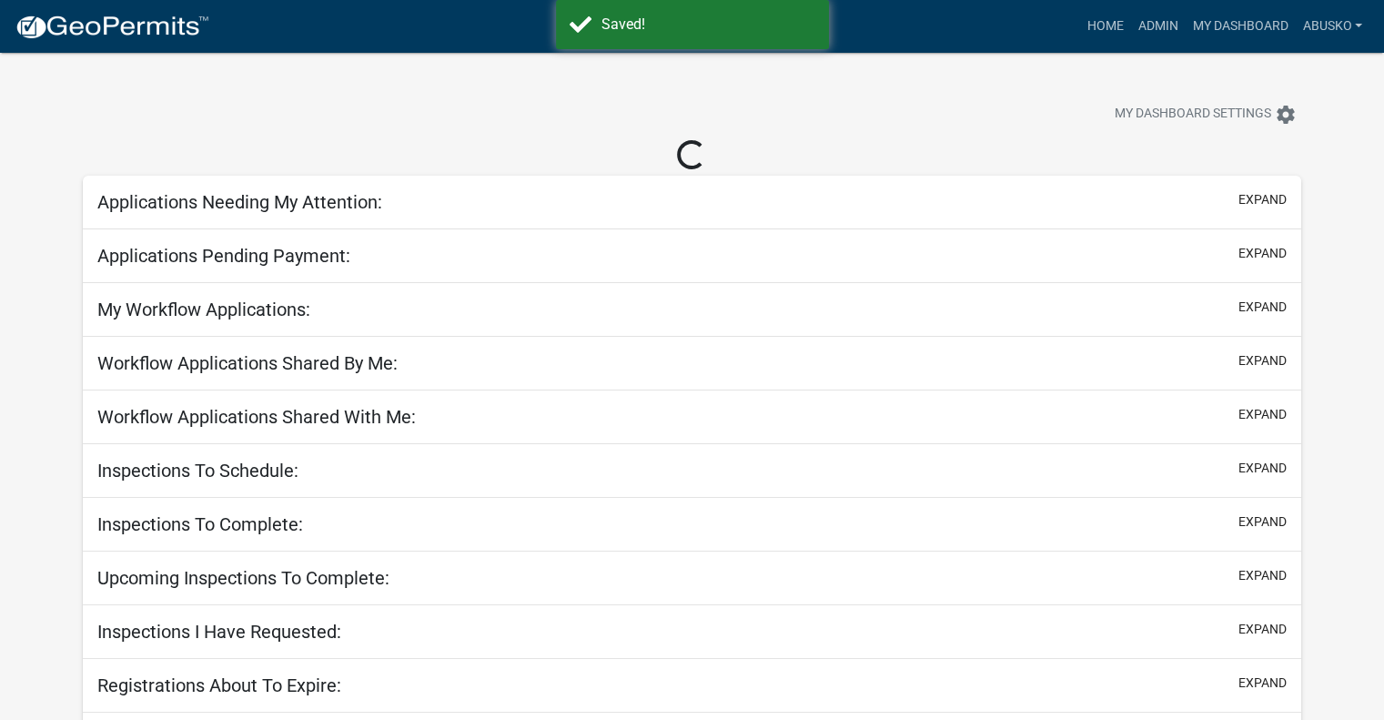
select select "1: 25"
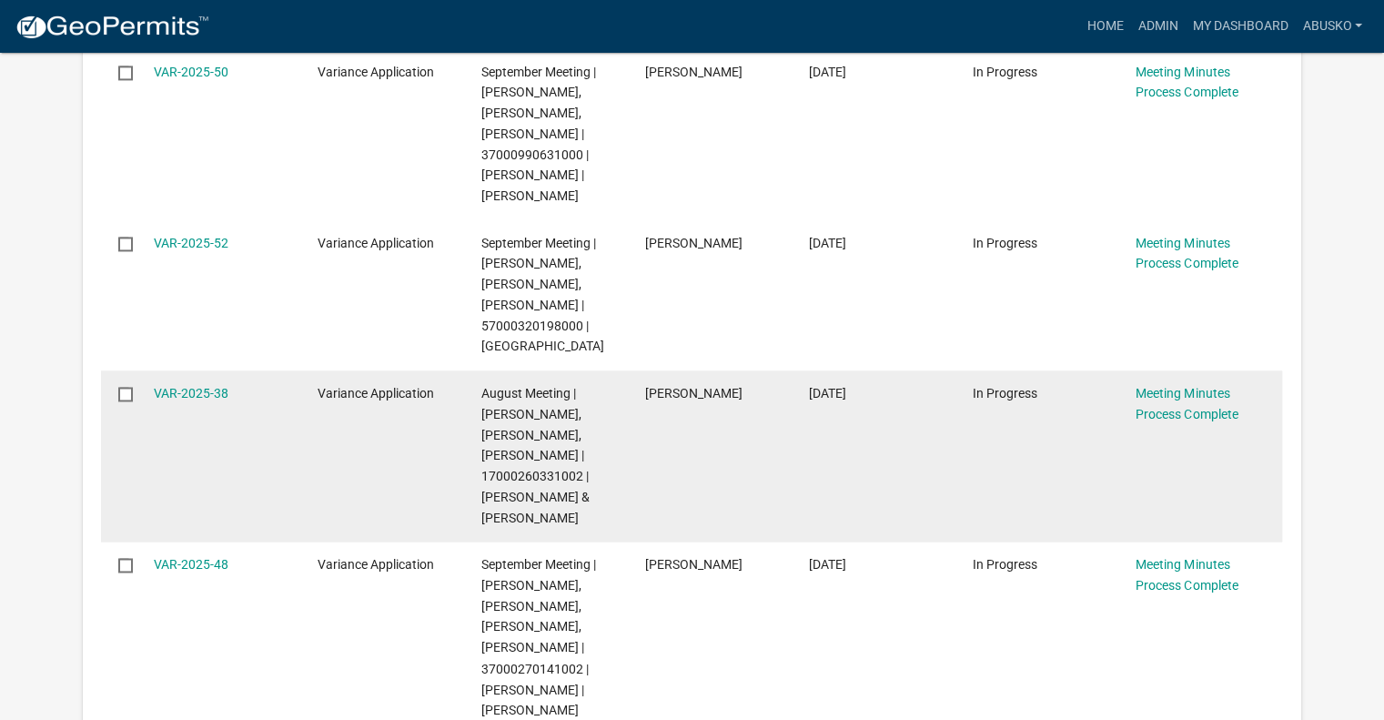
scroll to position [2911, 0]
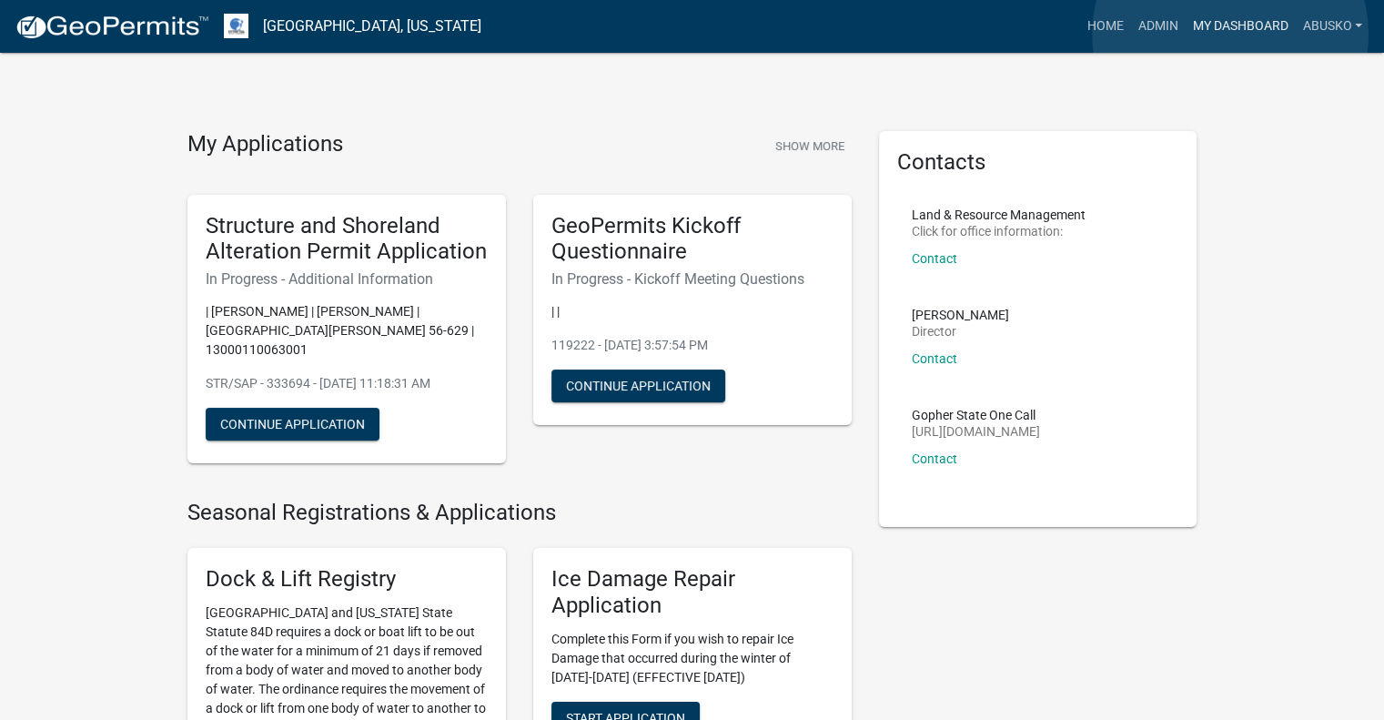
click at [1230, 34] on link "My Dashboard" at bounding box center [1239, 26] width 110 height 35
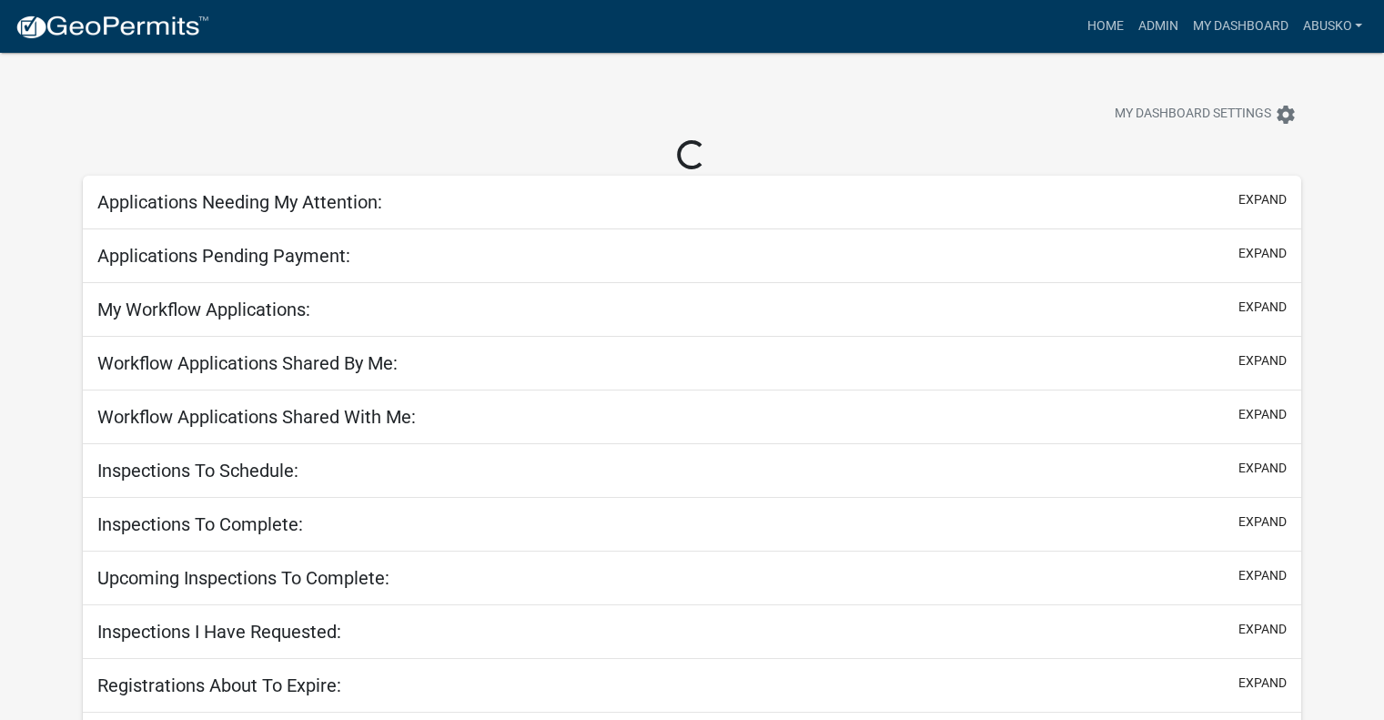
select select "1: 25"
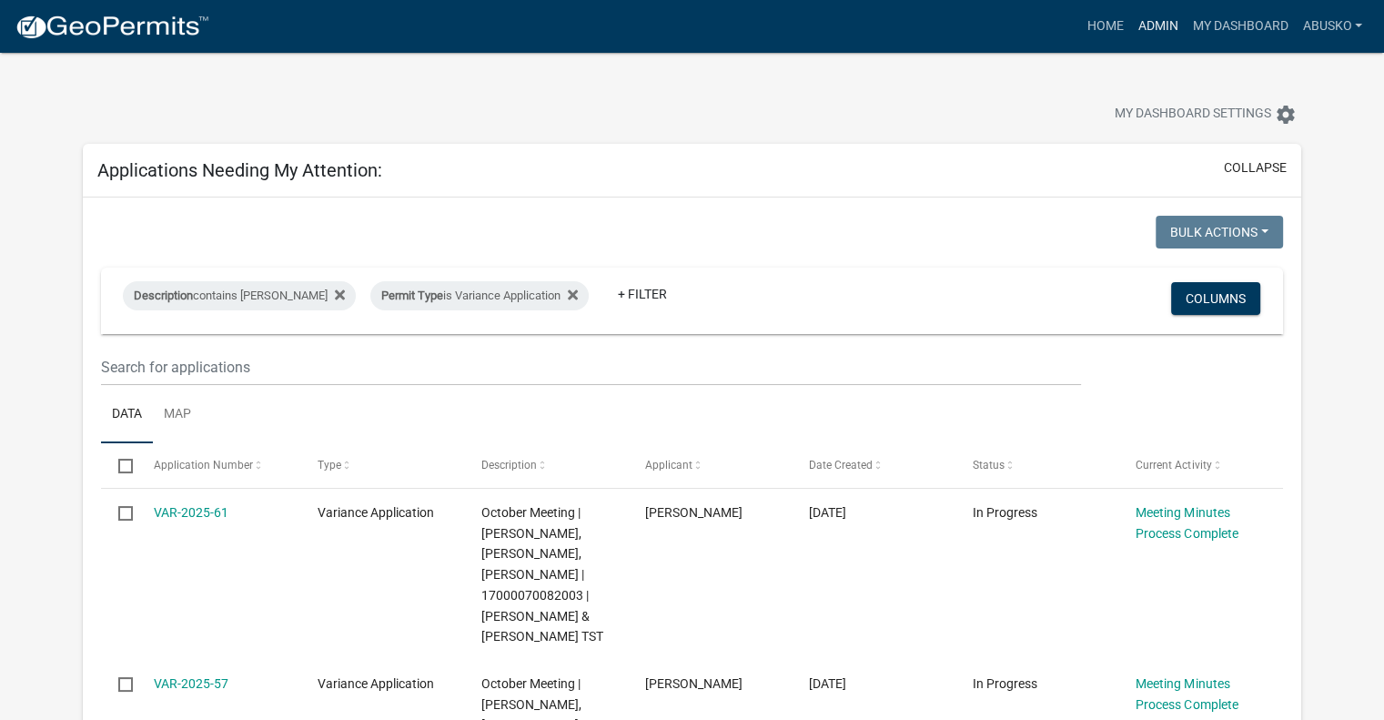
click at [1157, 32] on link "Admin" at bounding box center [1157, 26] width 55 height 35
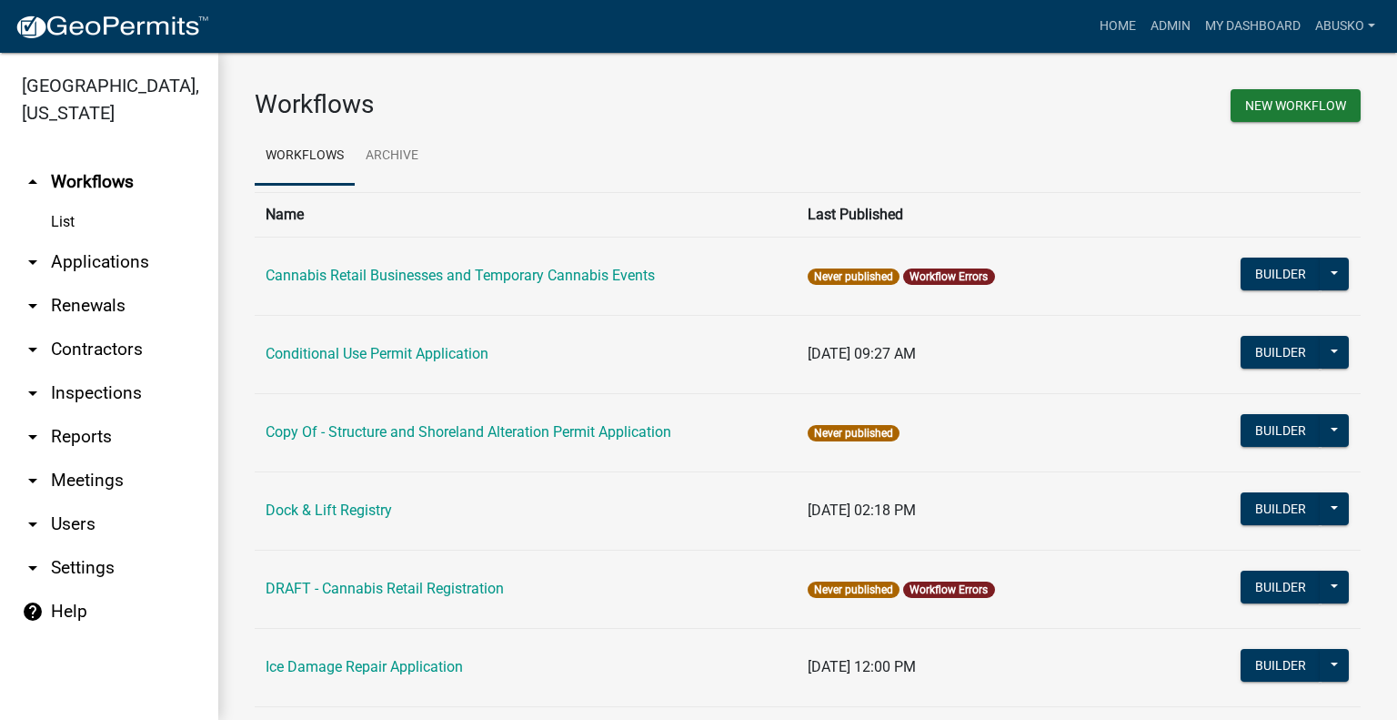
click at [154, 250] on link "arrow_drop_down Applications" at bounding box center [109, 262] width 218 height 44
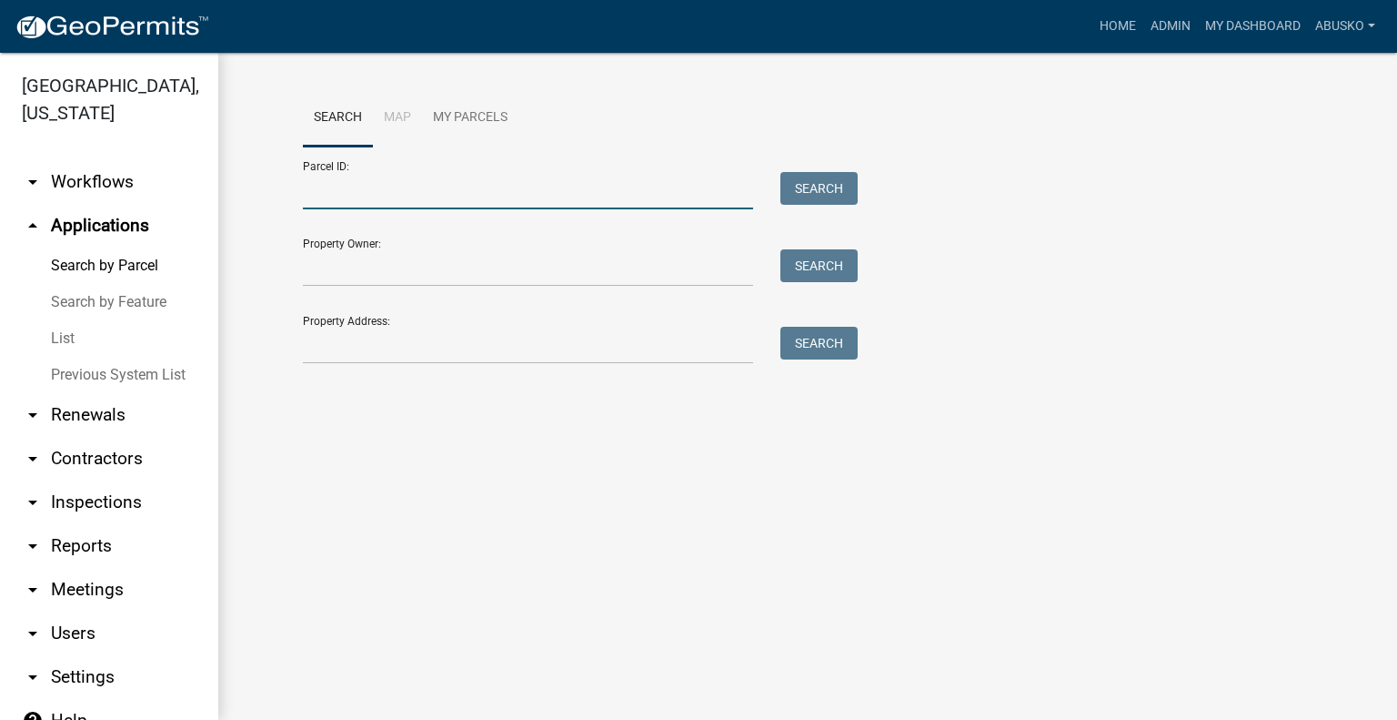
click at [371, 197] on input "Parcel ID:" at bounding box center [528, 190] width 450 height 37
paste input "14000250196007"
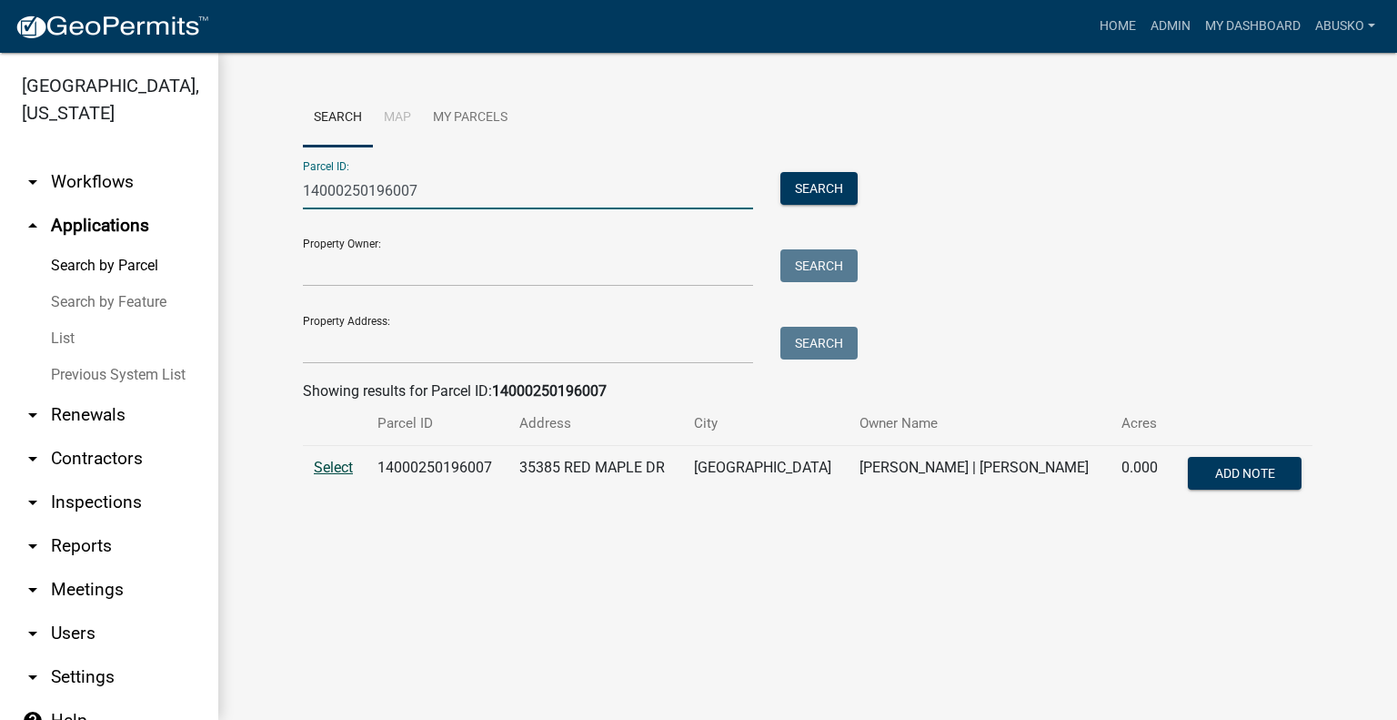
type input "14000250196007"
click at [332, 463] on span "Select" at bounding box center [333, 467] width 39 height 17
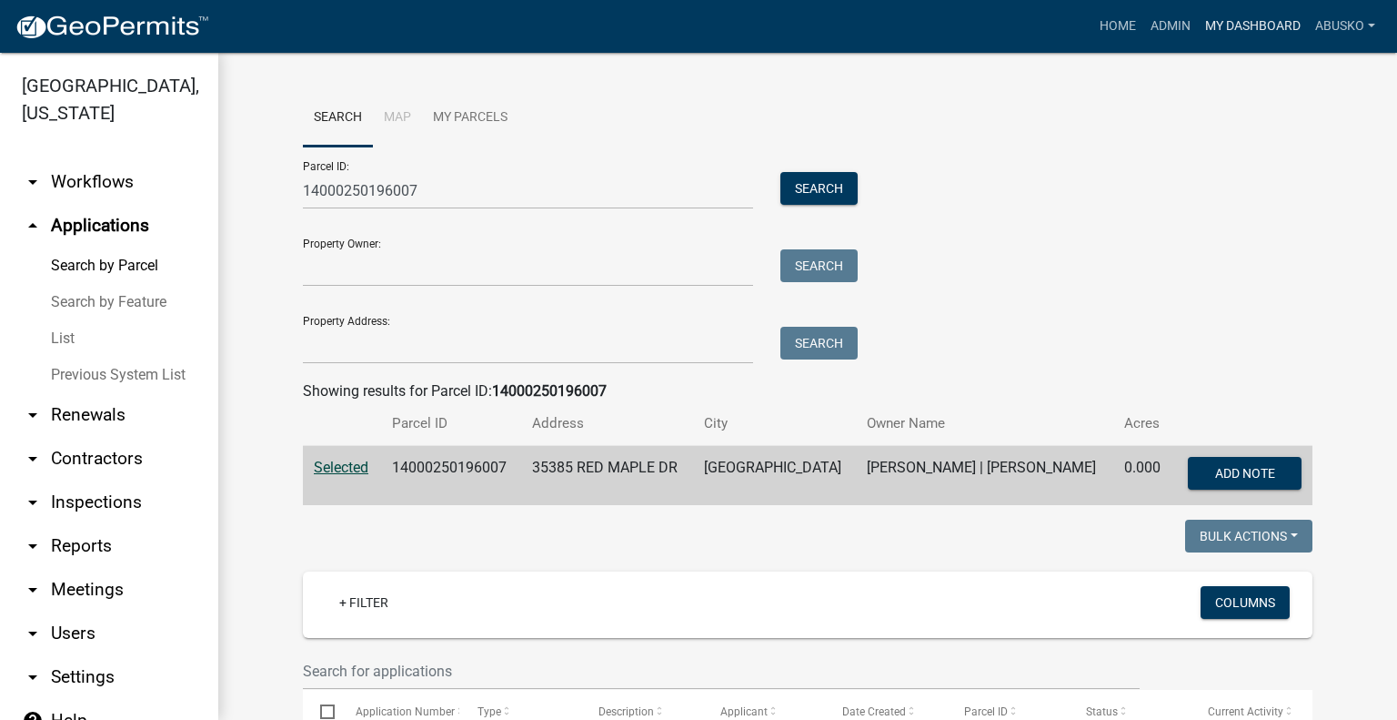
click at [1252, 10] on link "My Dashboard" at bounding box center [1253, 26] width 110 height 35
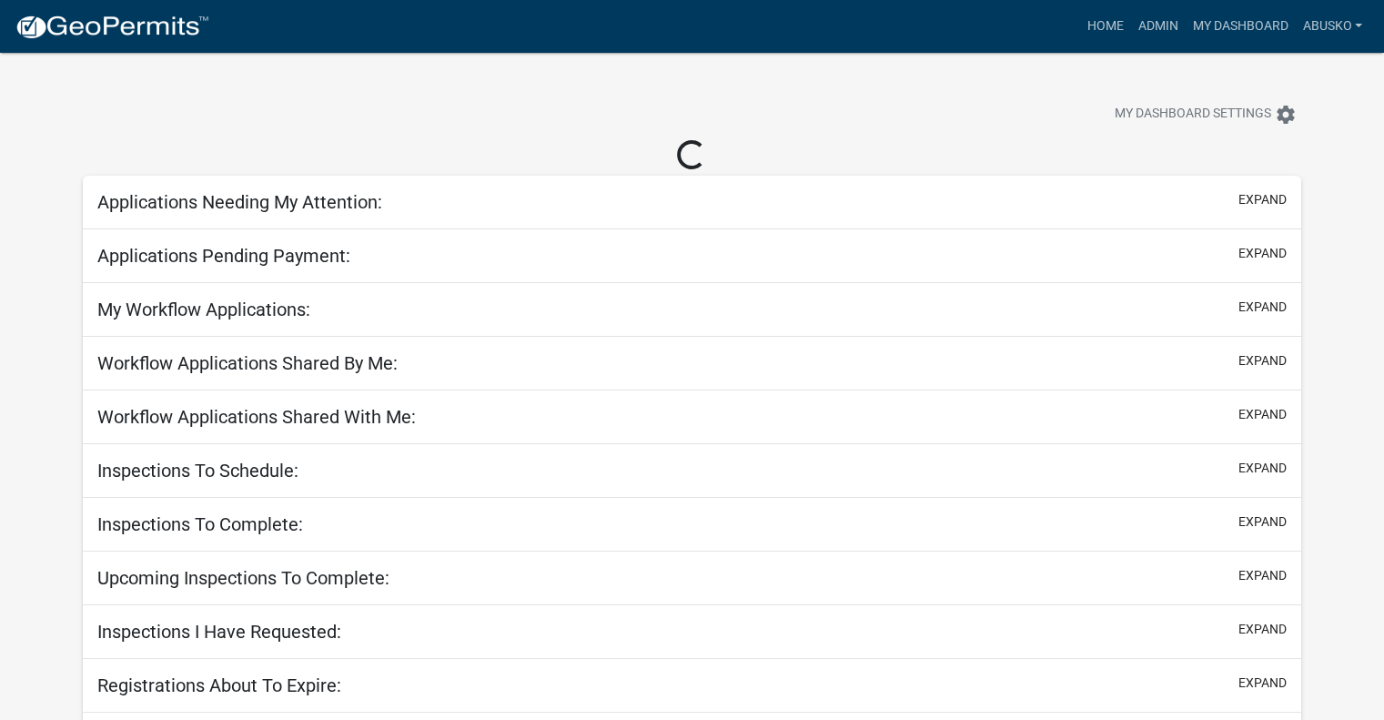
select select "1: 25"
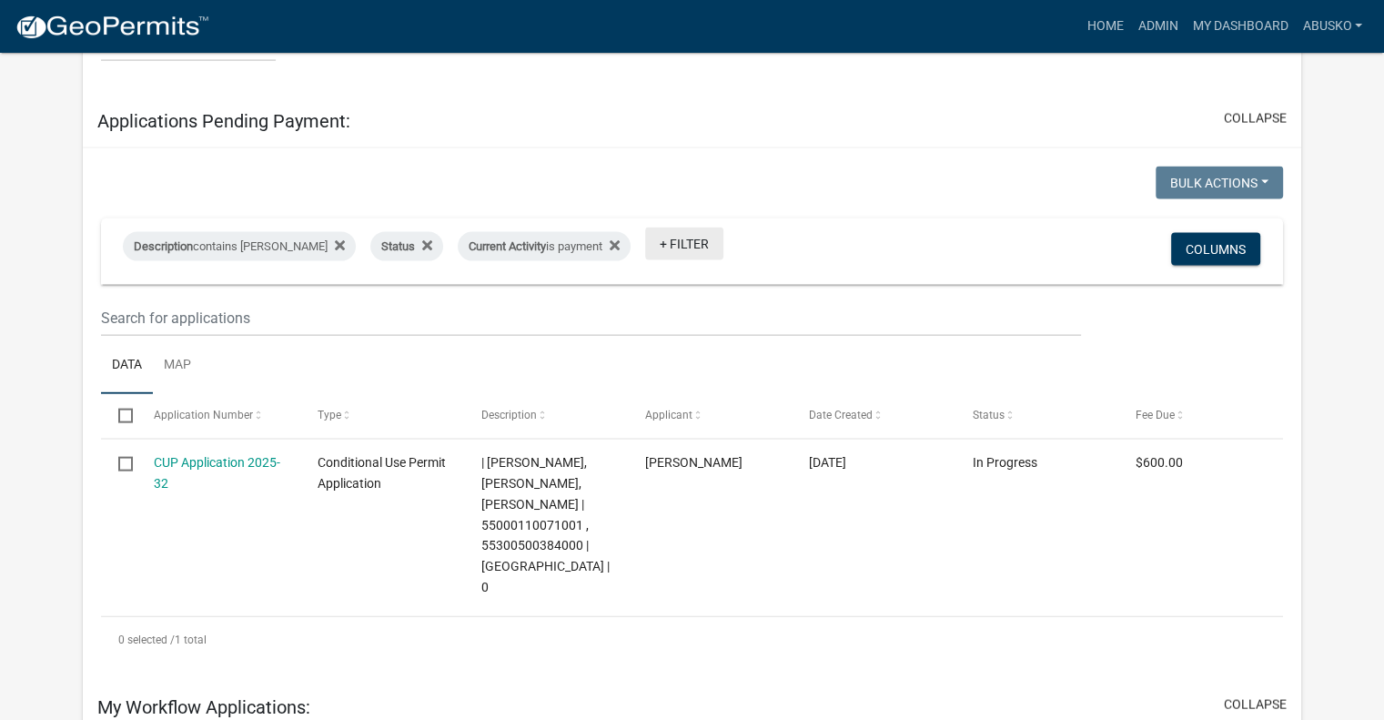
scroll to position [4153, 0]
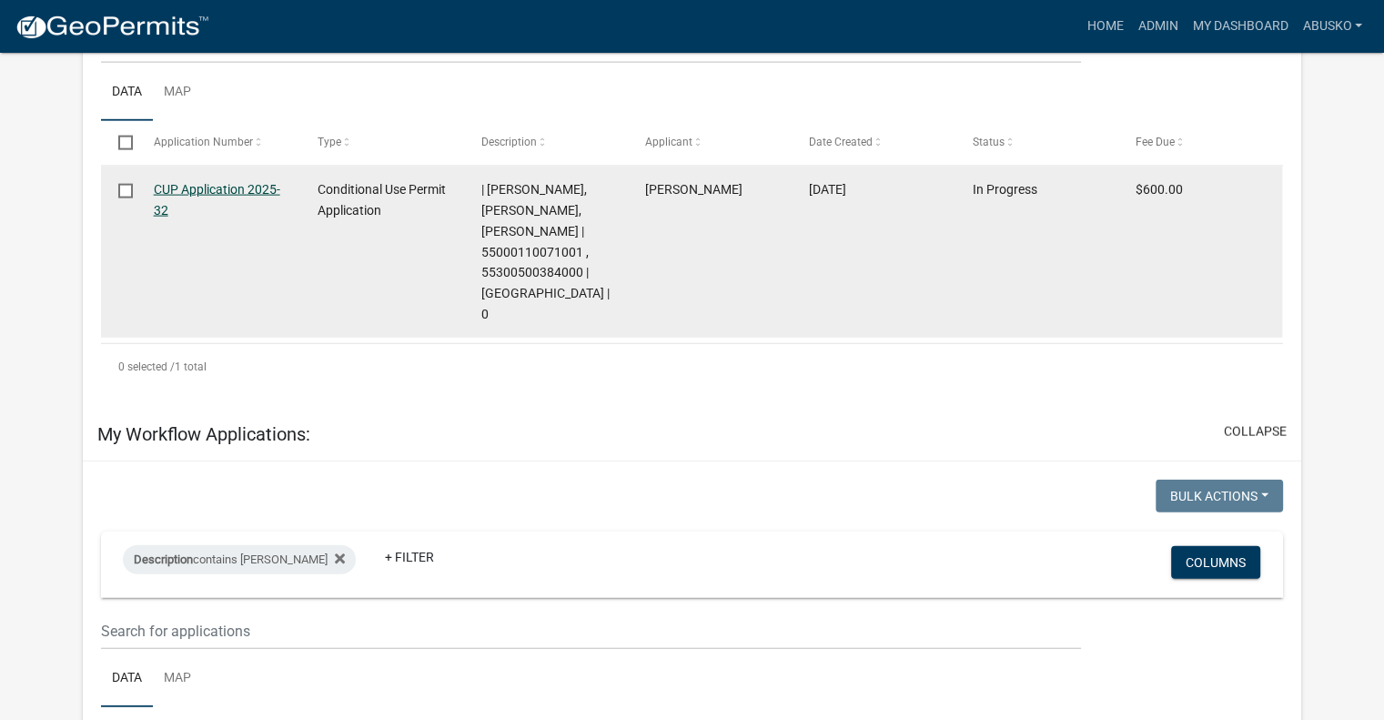
click at [238, 217] on link "CUP Application 2025-32" at bounding box center [217, 199] width 126 height 35
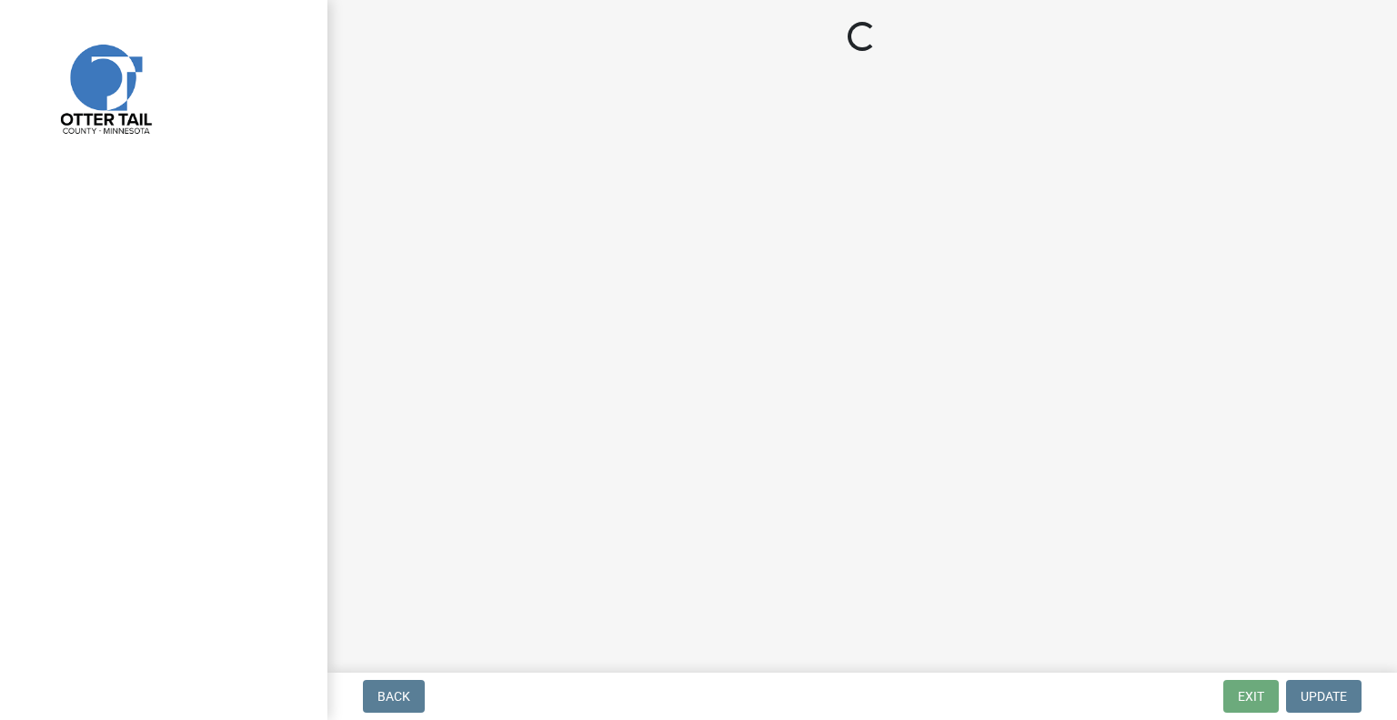
select select "3: 3"
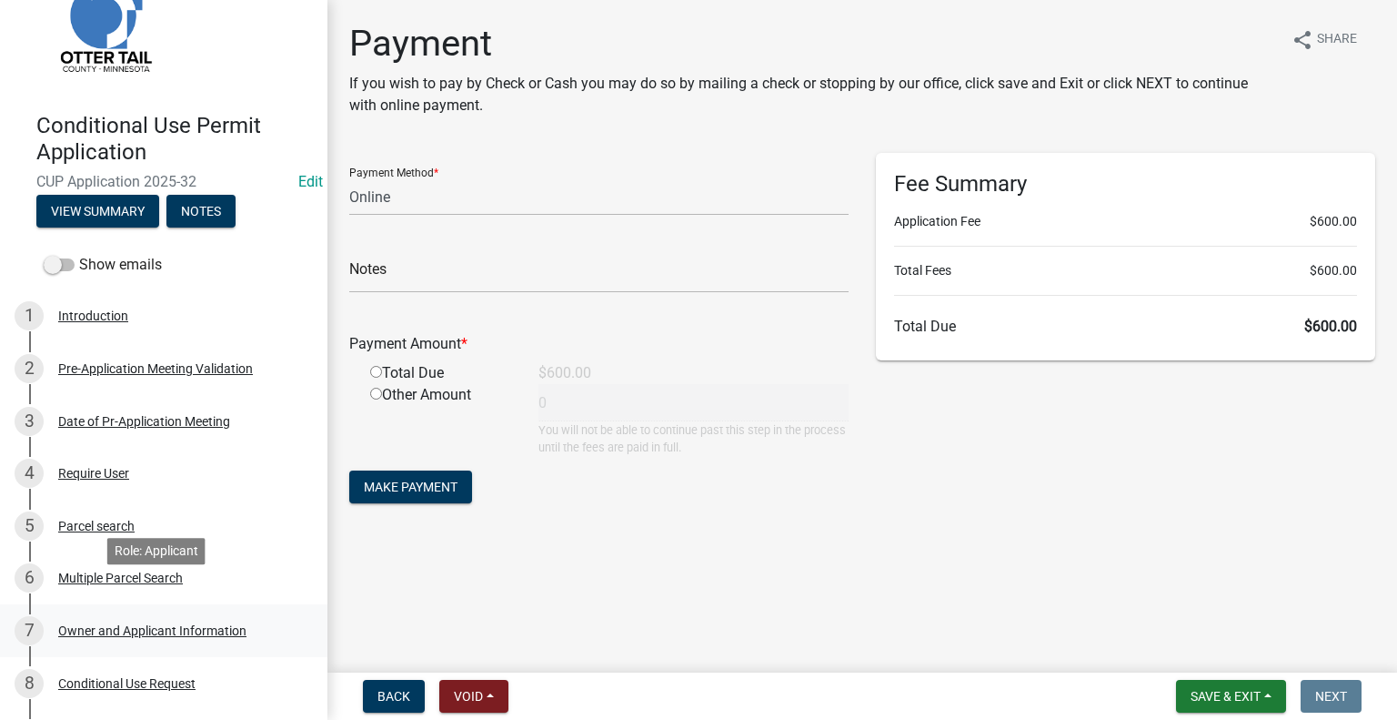
scroll to position [91, 0]
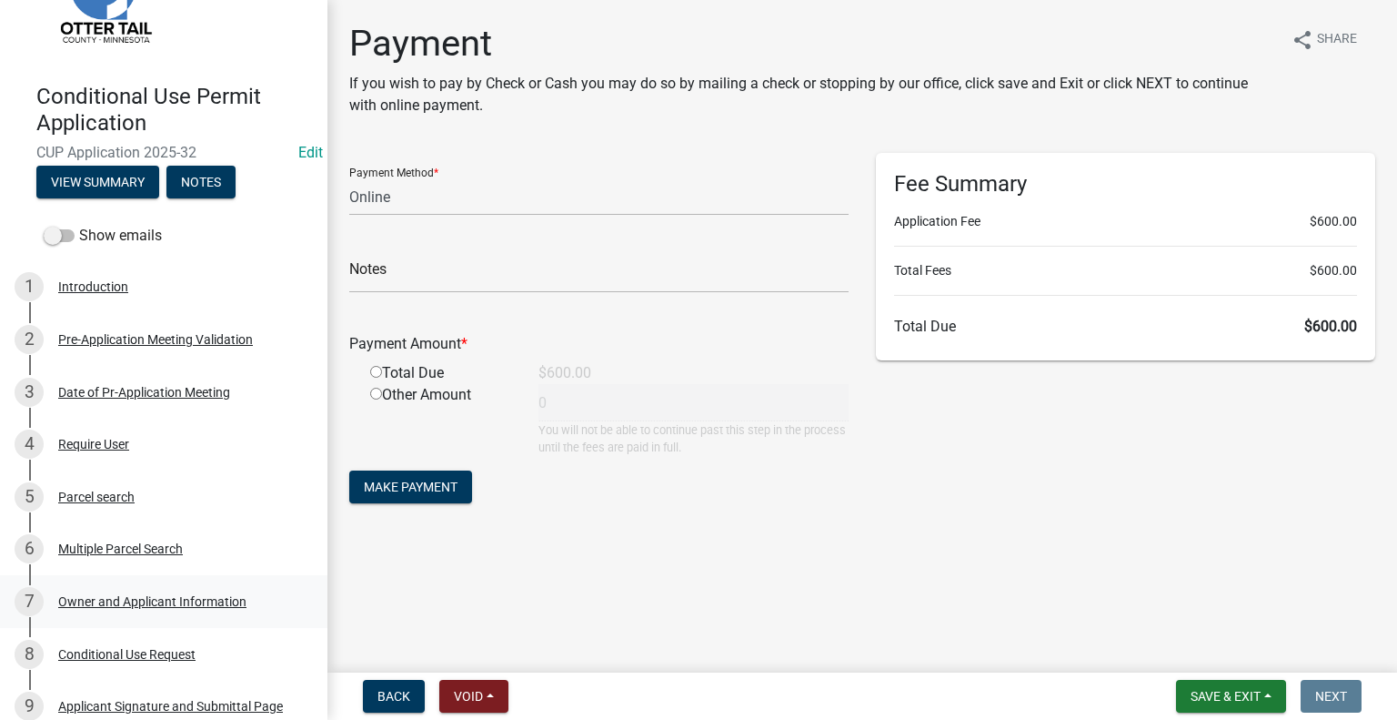
click at [155, 599] on div "Owner and Applicant Information" at bounding box center [152, 601] width 188 height 13
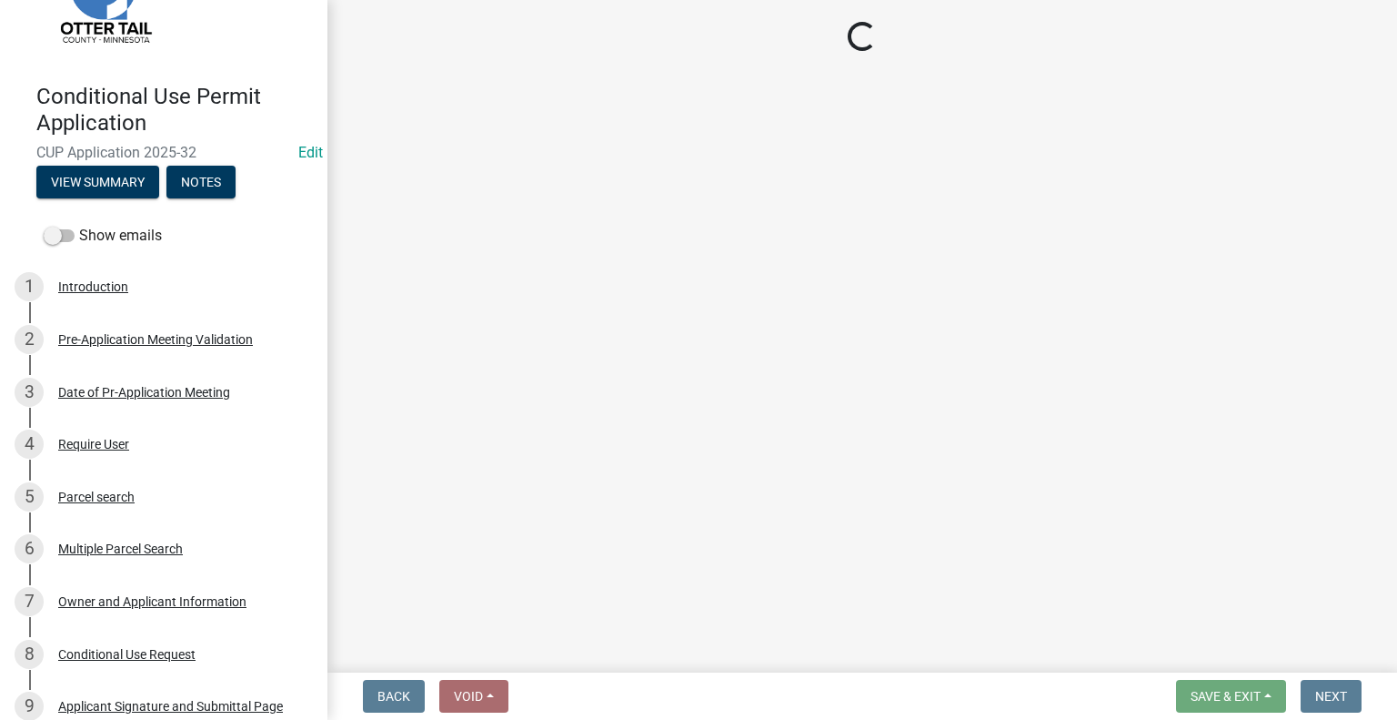
select select "758382b1-a9b7-40fb-b133-d60fa51a6422"
select select "679accf3-3c3f-4c17-89be-d7005bde4cfb"
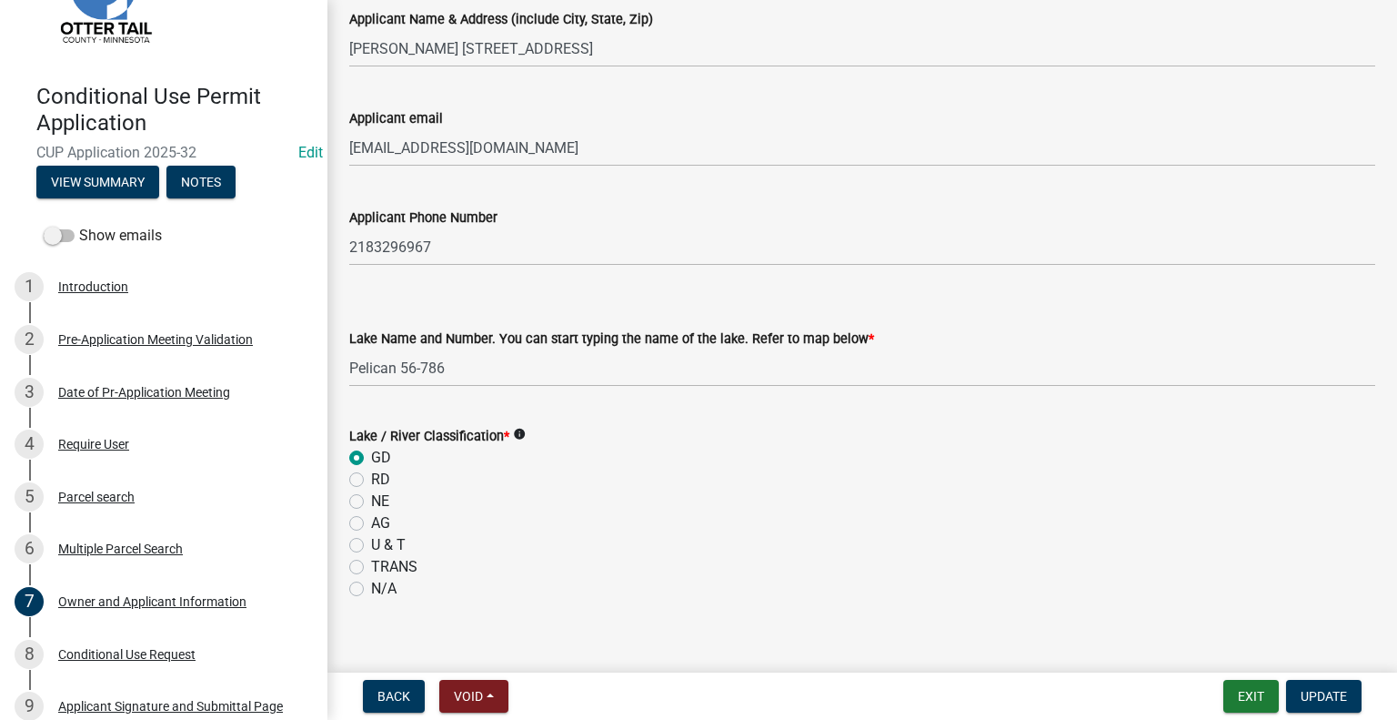
scroll to position [728, 0]
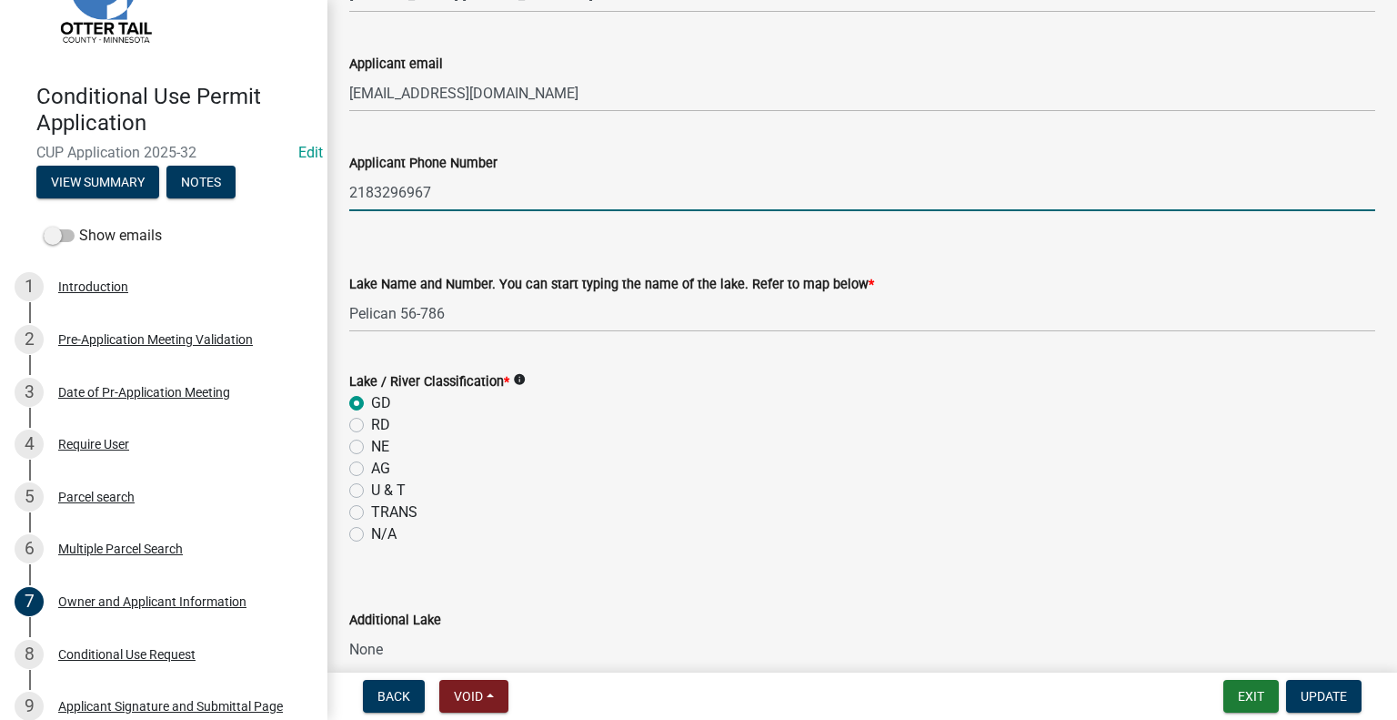
click at [477, 197] on input "2183296967" at bounding box center [862, 192] width 1026 height 37
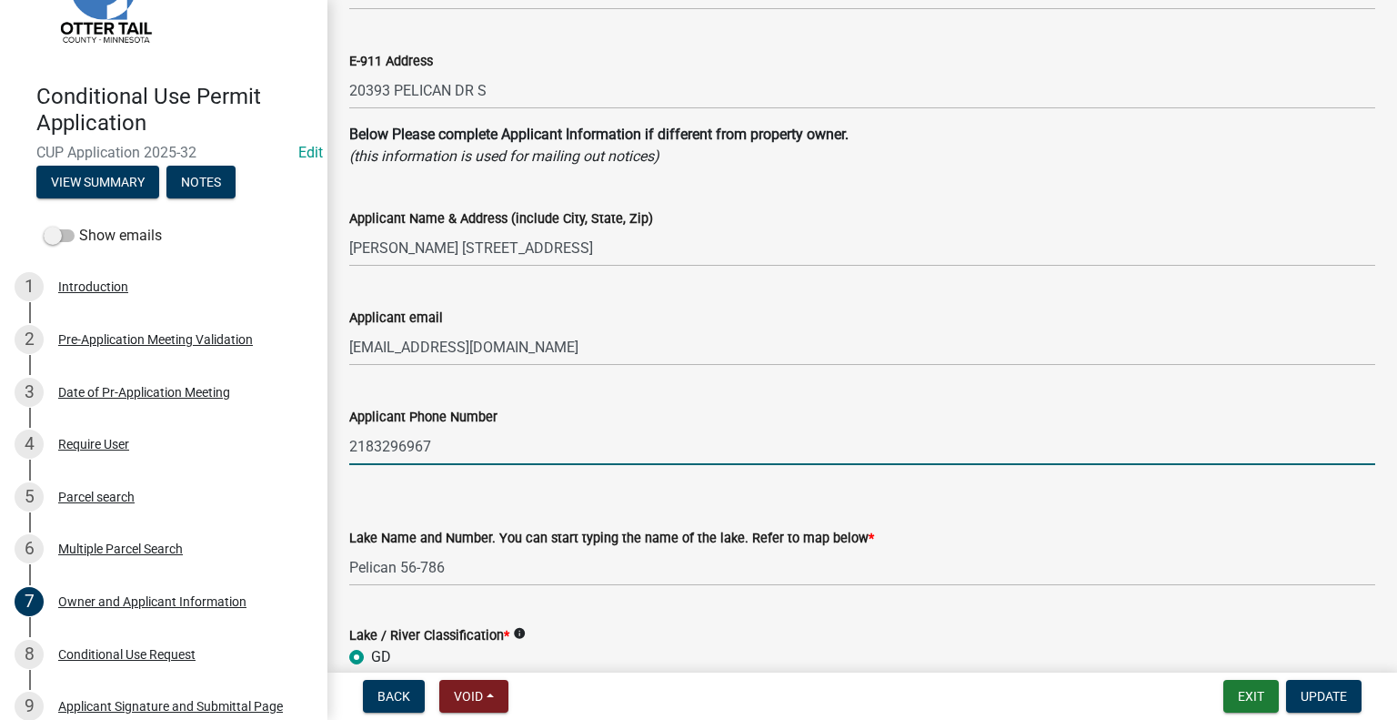
scroll to position [455, 0]
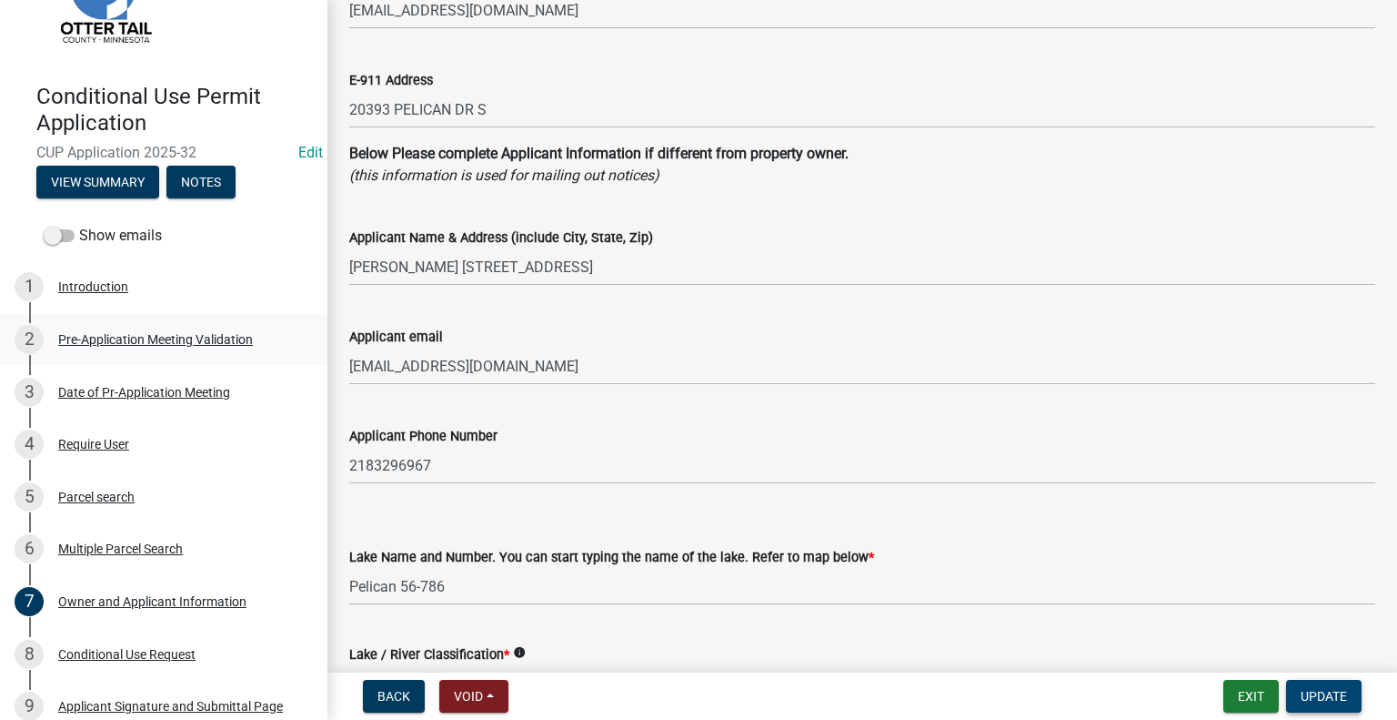
drag, startPoint x: 1326, startPoint y: 690, endPoint x: 297, endPoint y: 359, distance: 1080.6
click at [1326, 690] on span "Update" at bounding box center [1324, 696] width 46 height 15
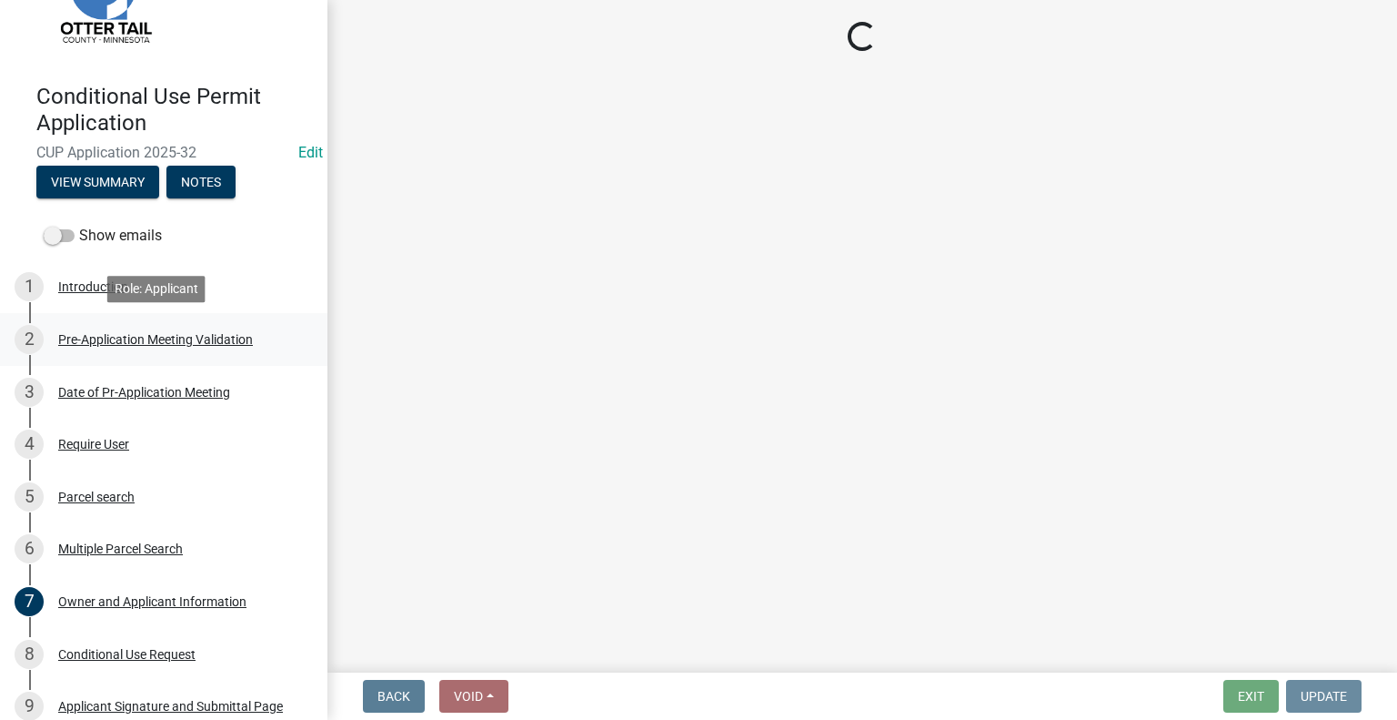
scroll to position [0, 0]
select select "3: 3"
